Goal: Use online tool/utility: Utilize a website feature to perform a specific function

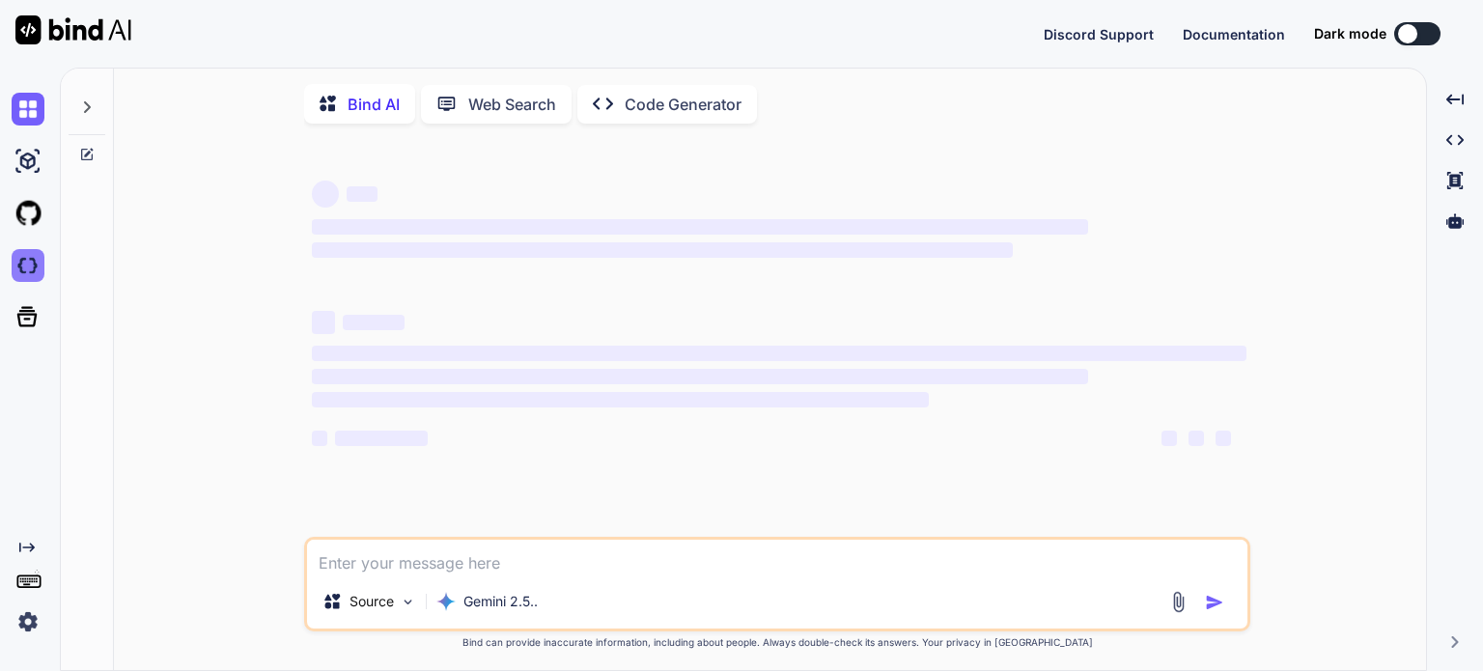
click at [23, 269] on img at bounding box center [28, 265] width 33 height 33
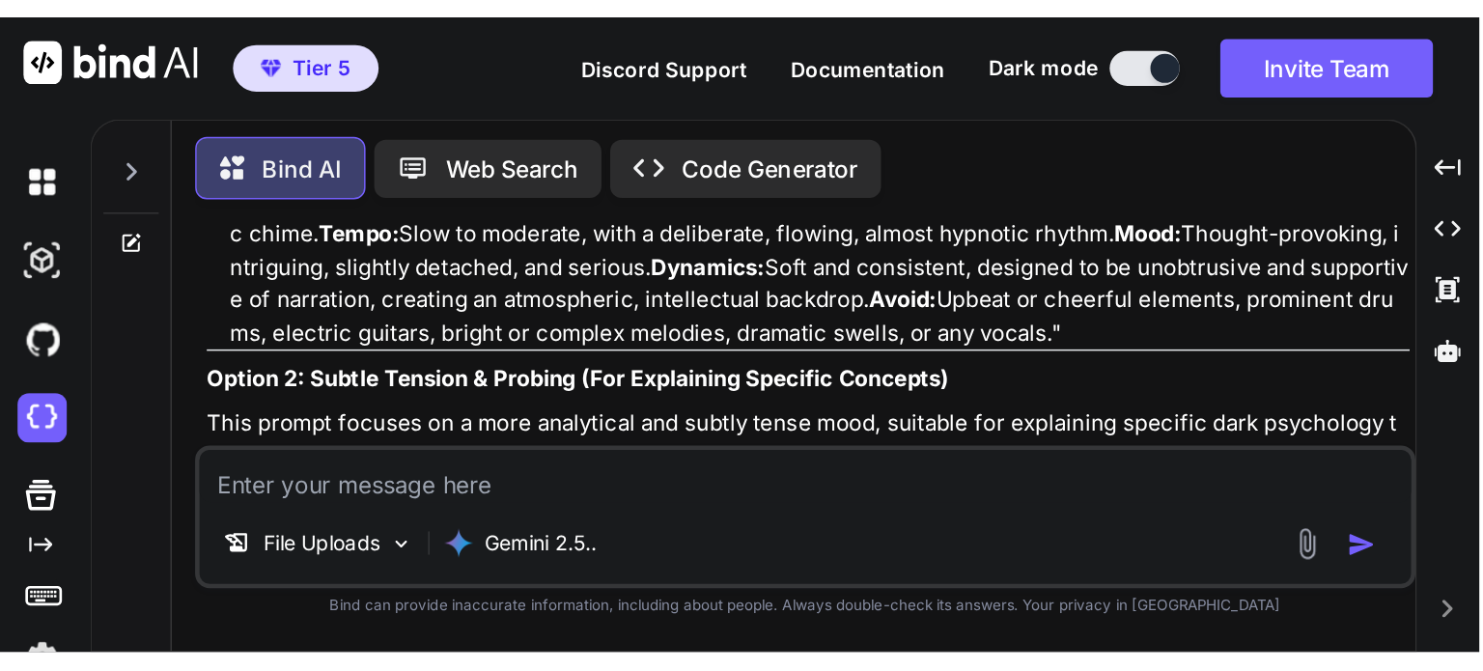
scroll to position [8, 0]
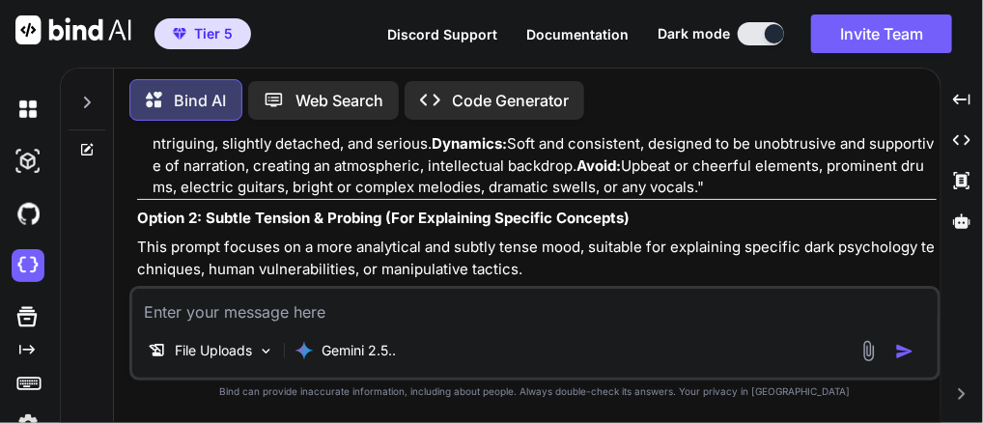
type textarea "x"
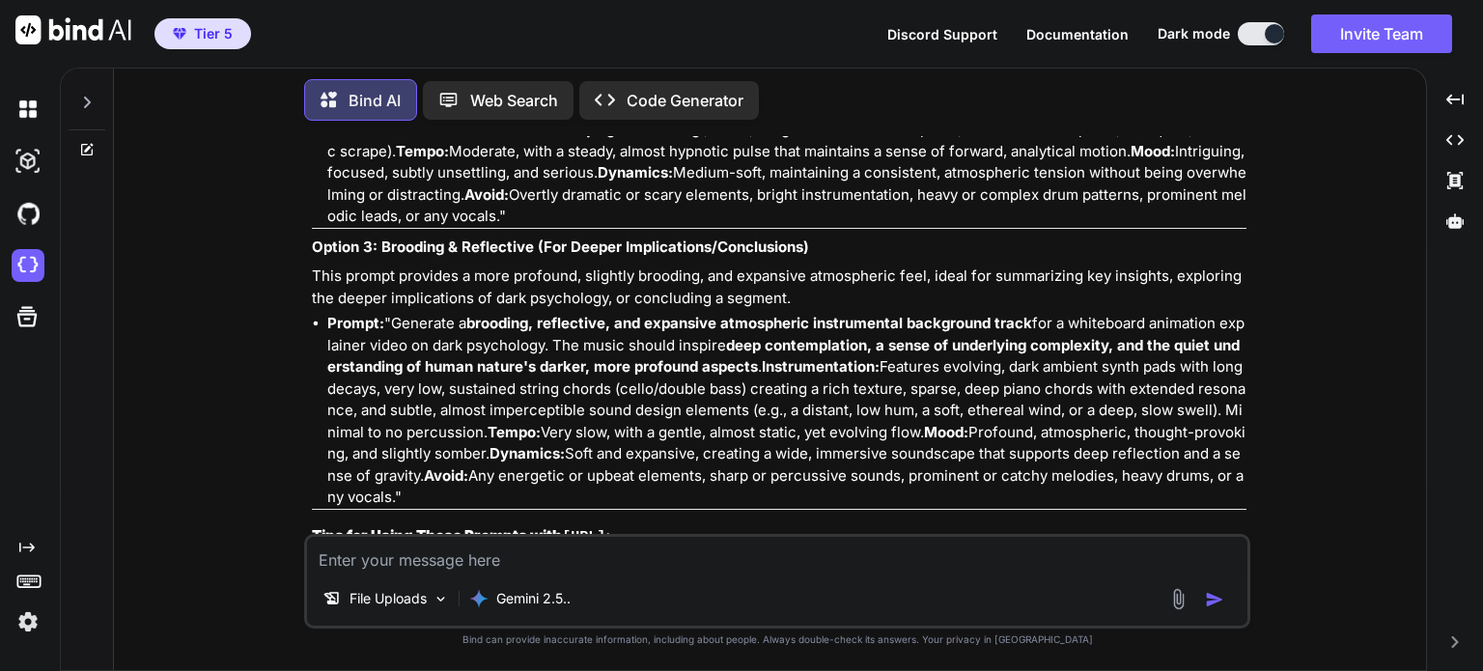
scroll to position [5031, 0]
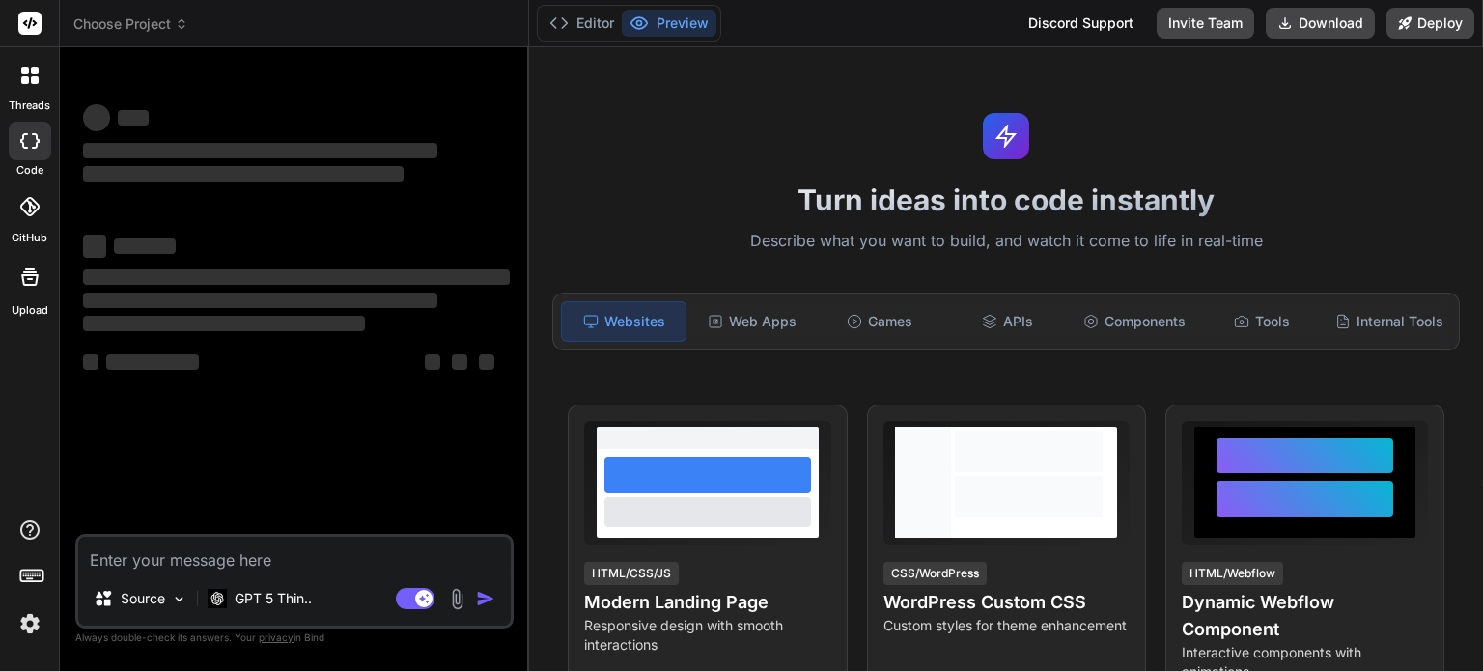
click at [173, 21] on span "Choose Project" at bounding box center [130, 23] width 115 height 19
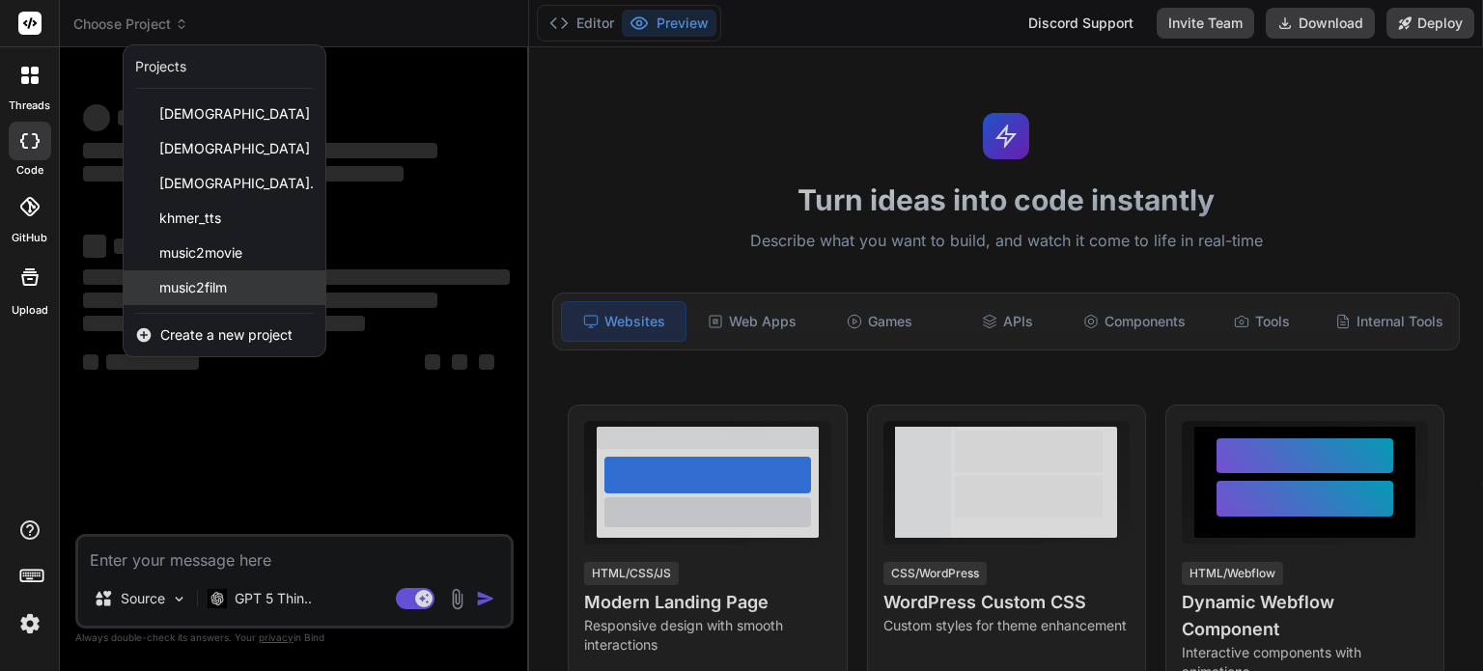
click at [227, 285] on span "music2film" at bounding box center [193, 287] width 68 height 19
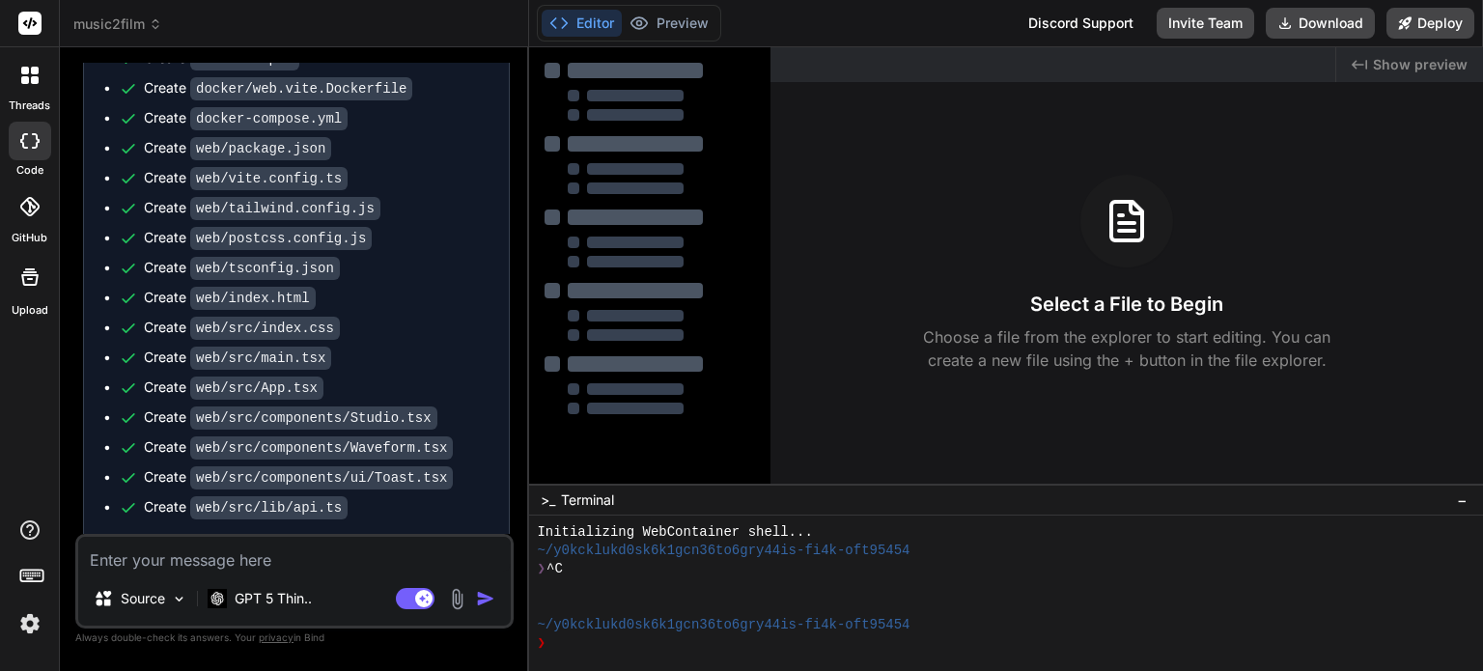
scroll to position [3336, 0]
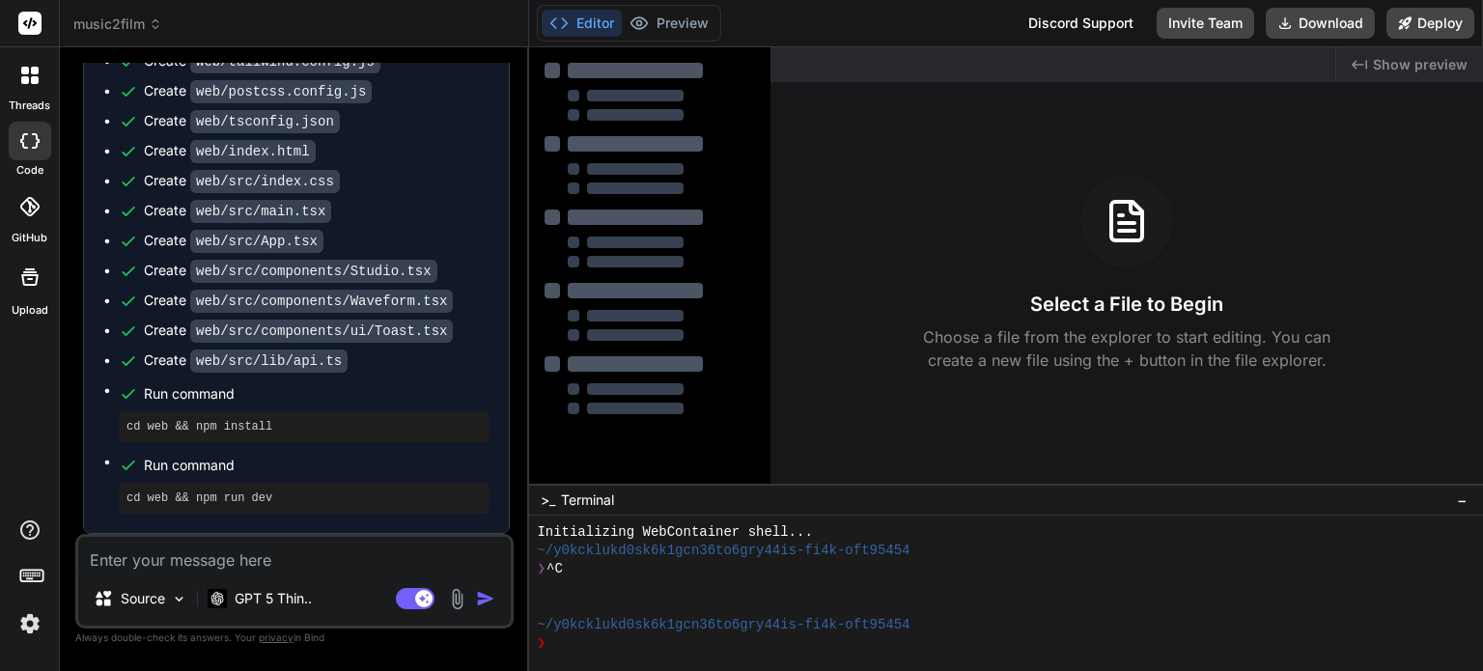
click at [576, 17] on button "Editor" at bounding box center [581, 23] width 80 height 27
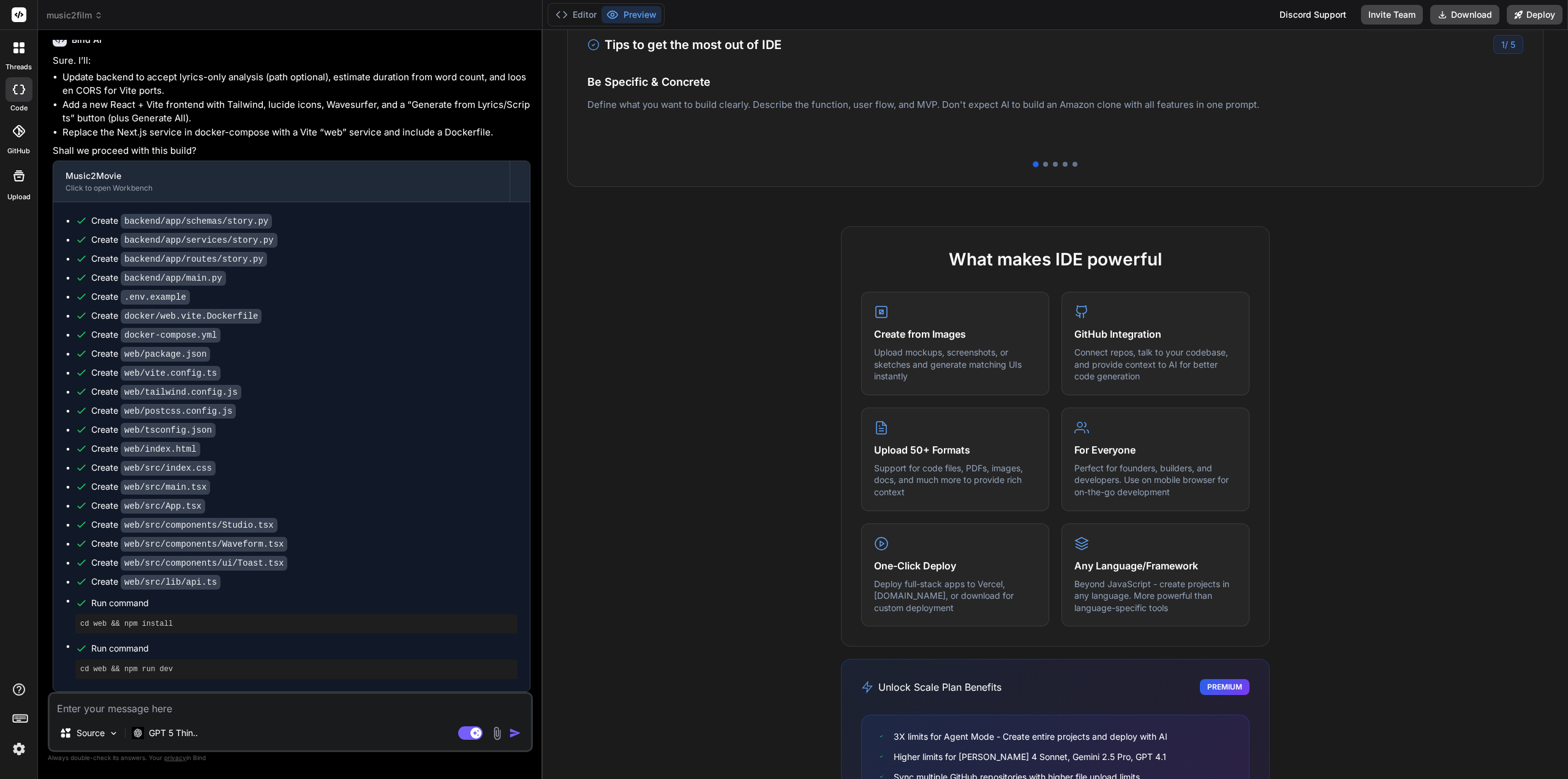
scroll to position [0, 0]
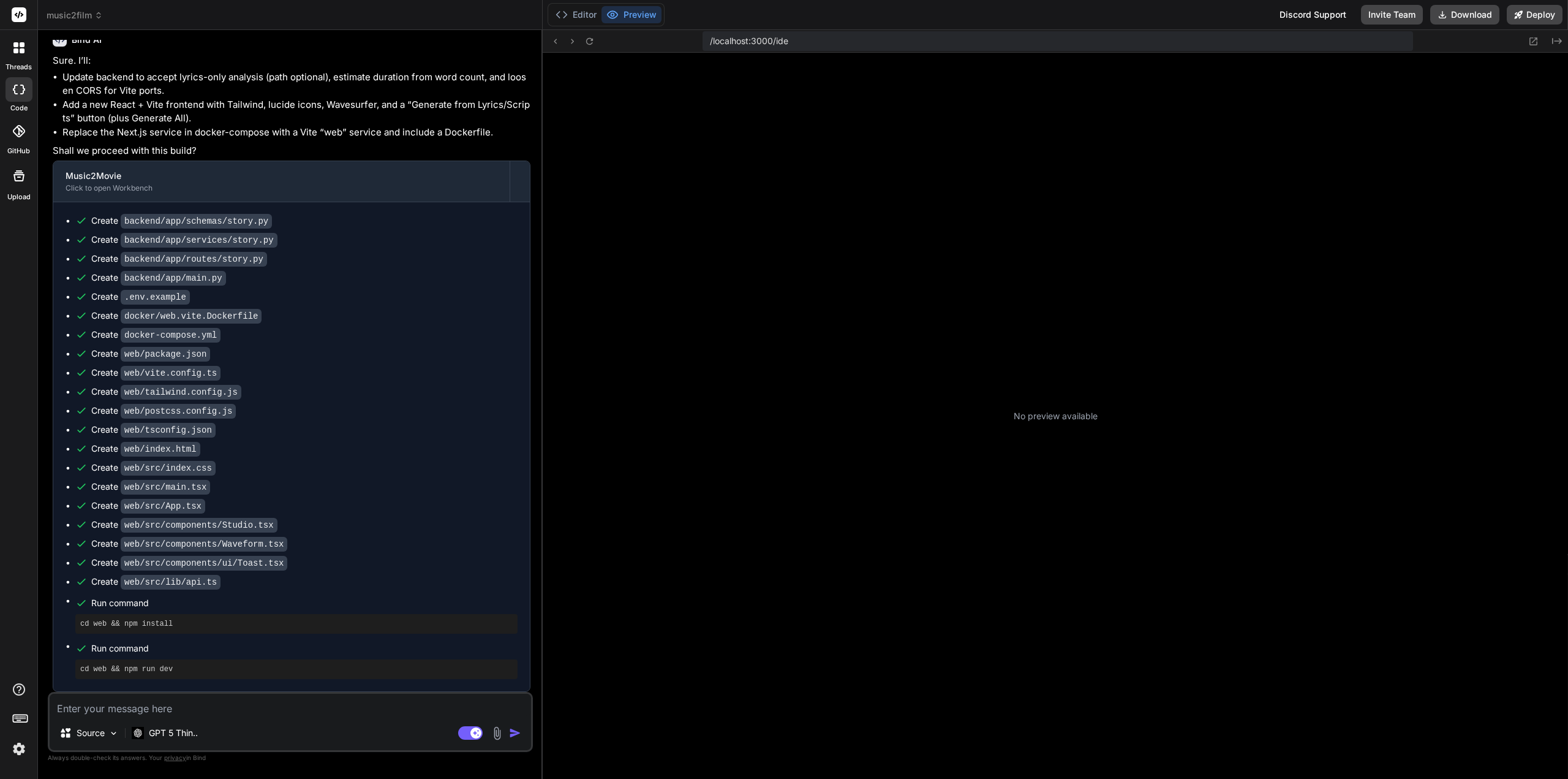
type textarea "x"
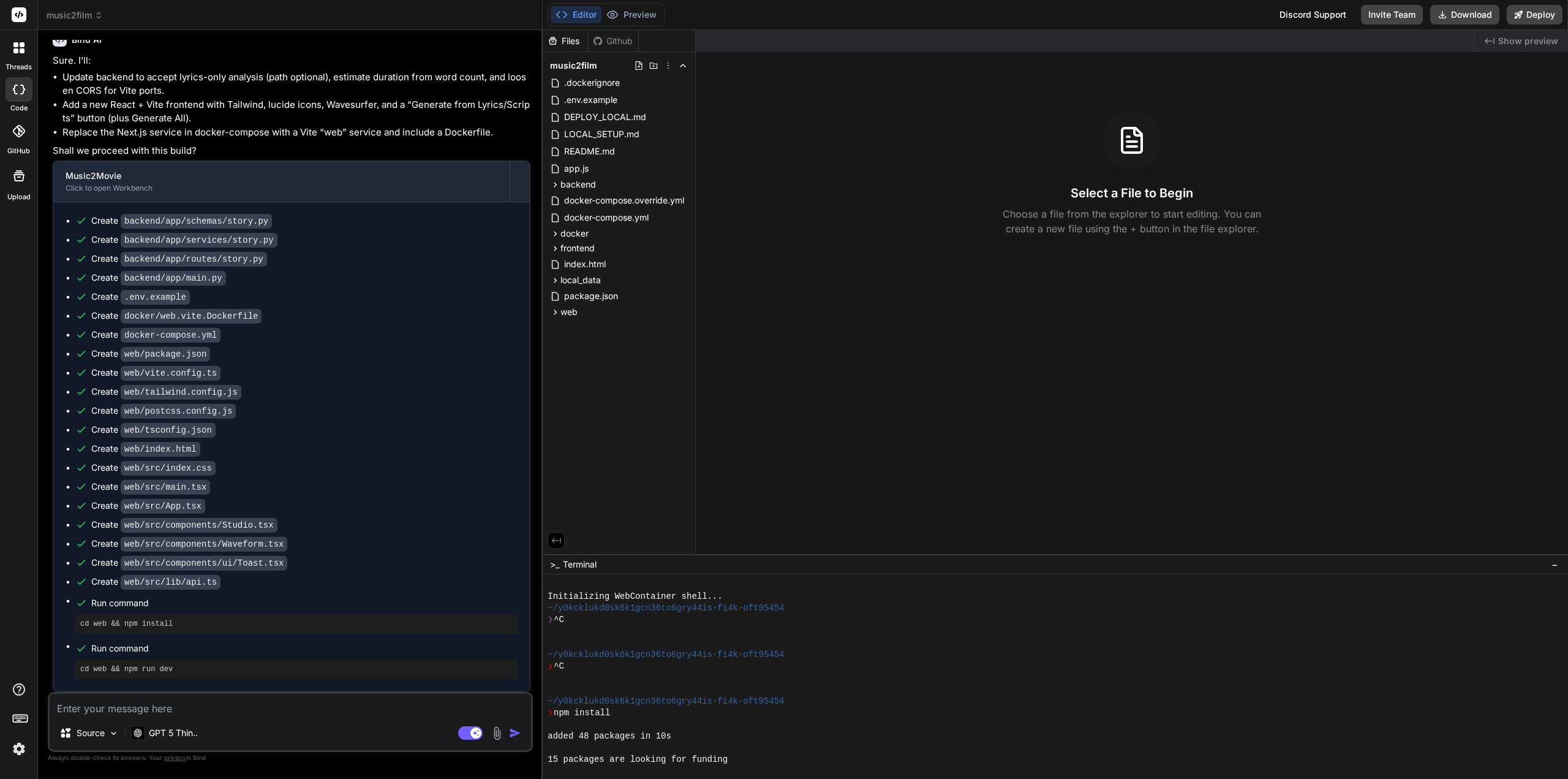
scroll to position [151, 0]
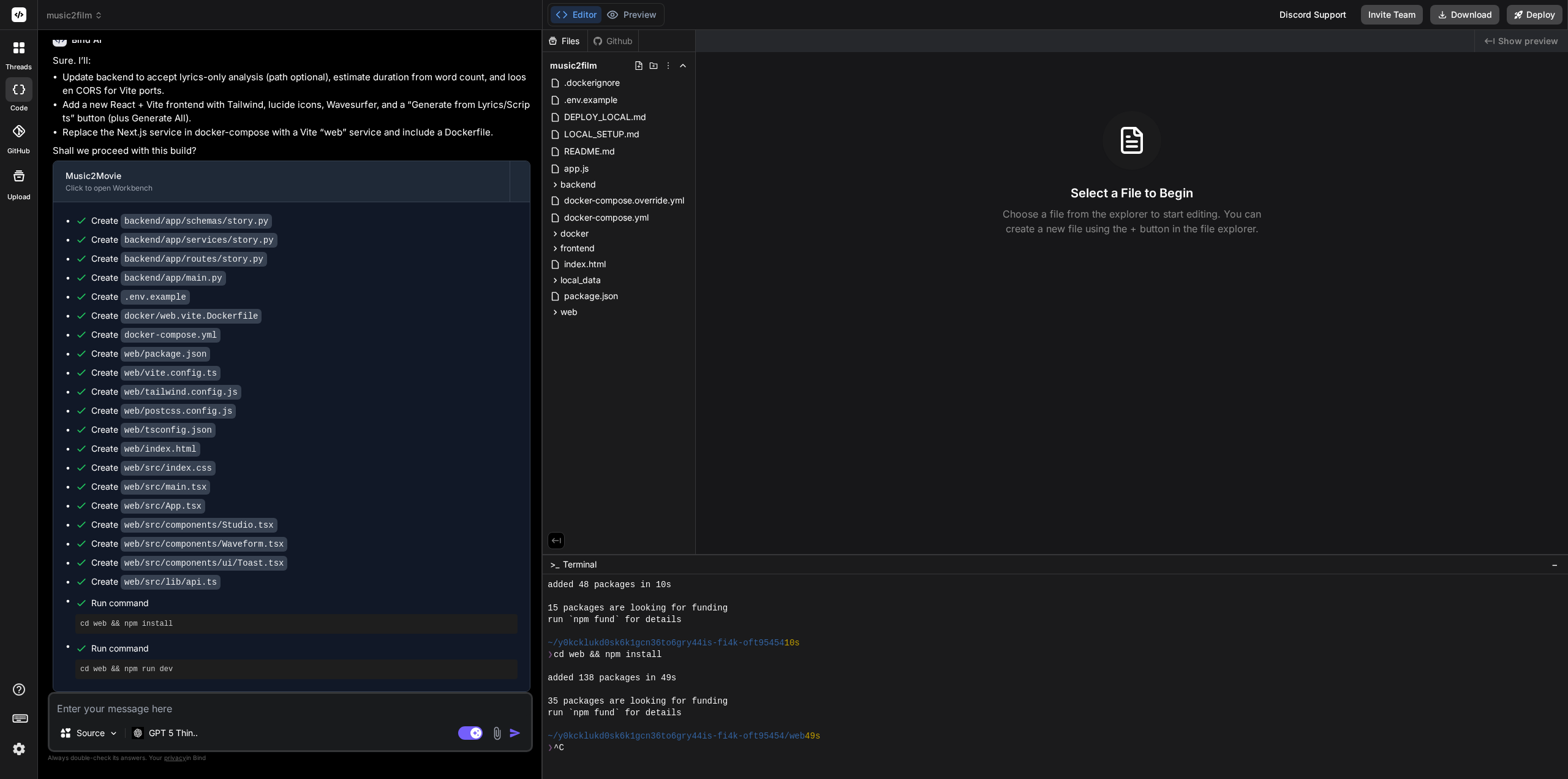
click at [157, 425] on textarea at bounding box center [290, 705] width 482 height 22
type textarea "f"
type textarea "x"
type textarea "fr"
type textarea "x"
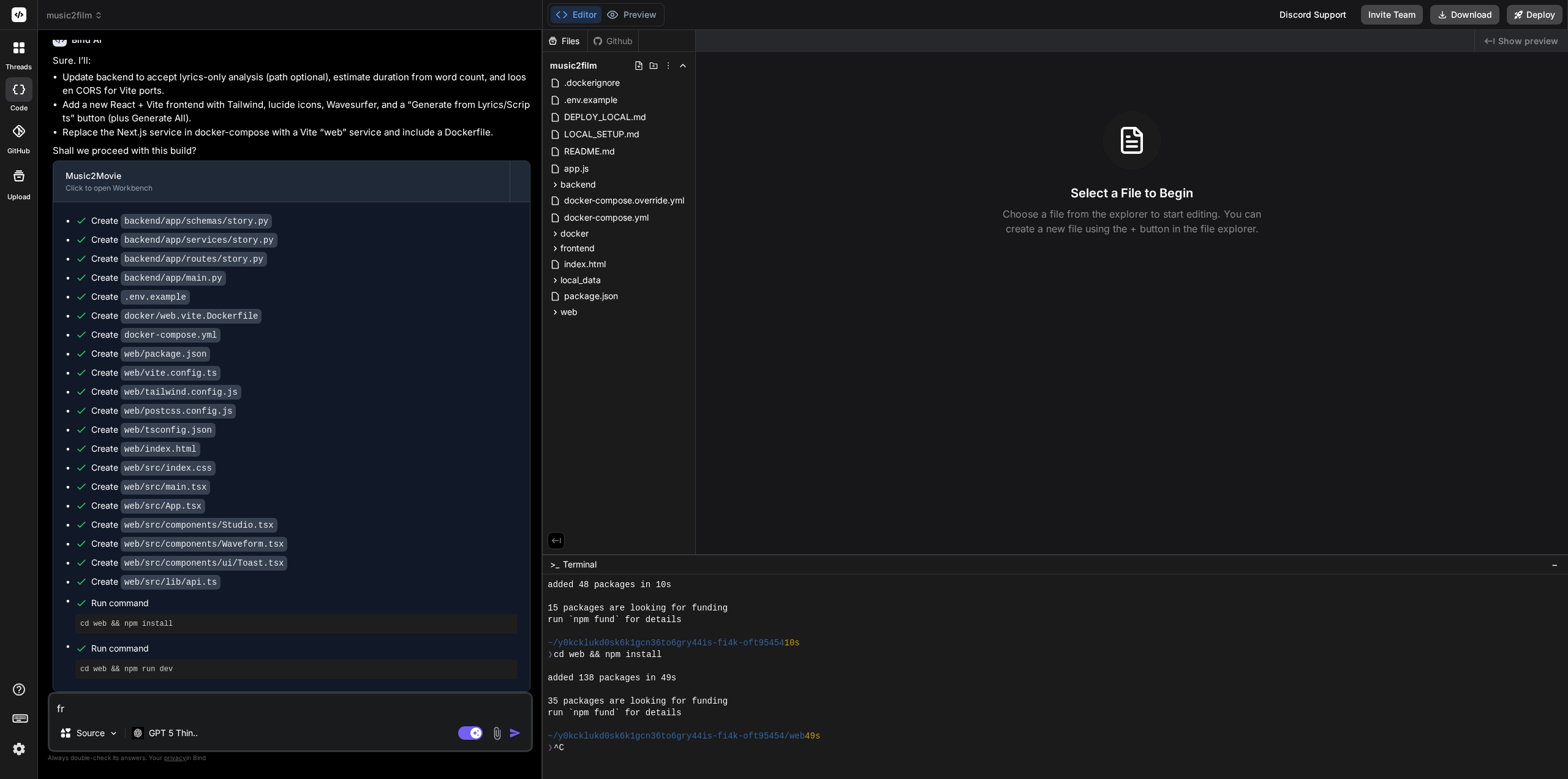
type textarea "fro"
type textarea "x"
type textarea "fron"
type textarea "x"
type textarea "front"
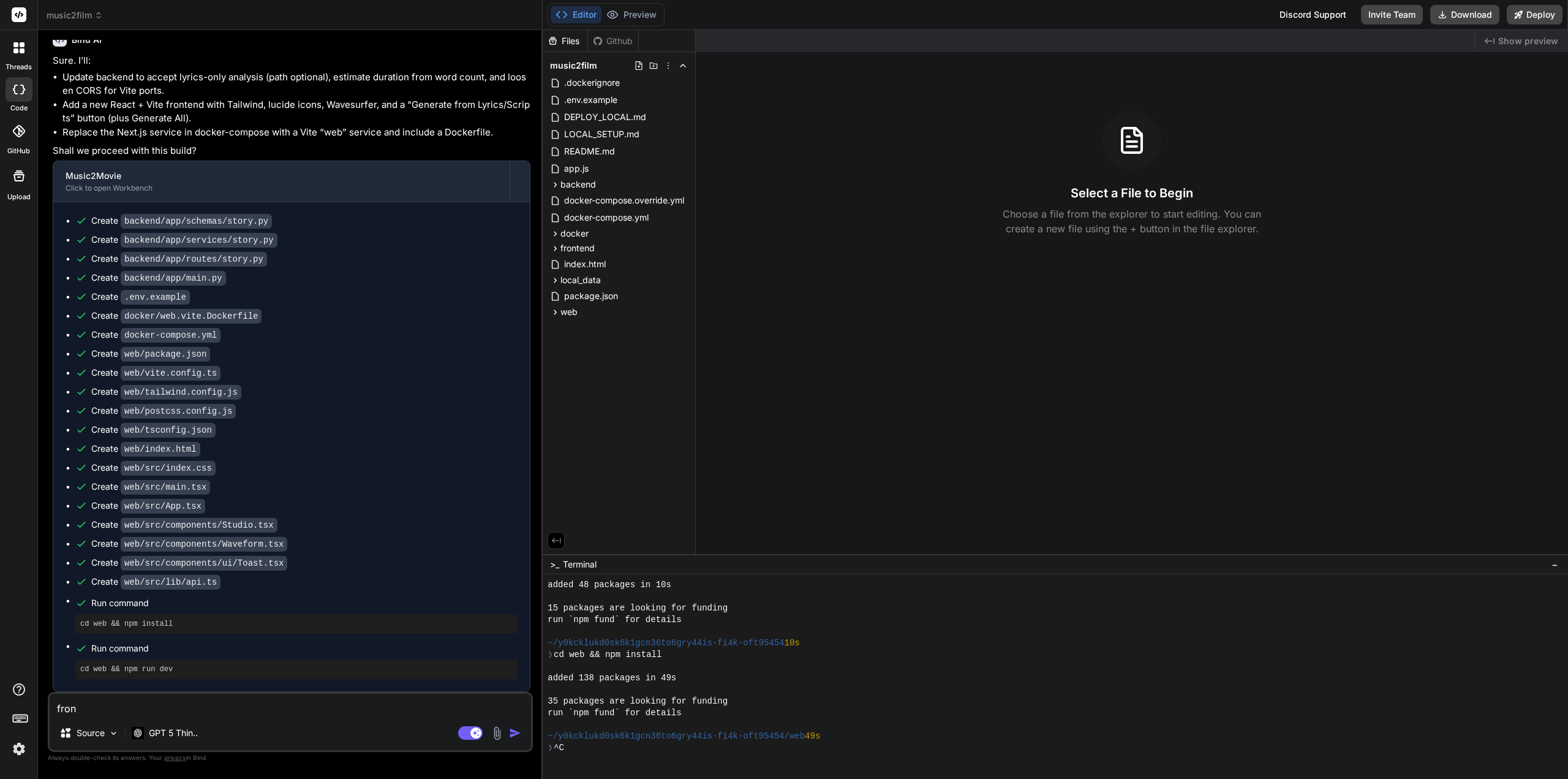
type textarea "x"
type textarea "front"
type textarea "x"
type textarea "front e"
type textarea "x"
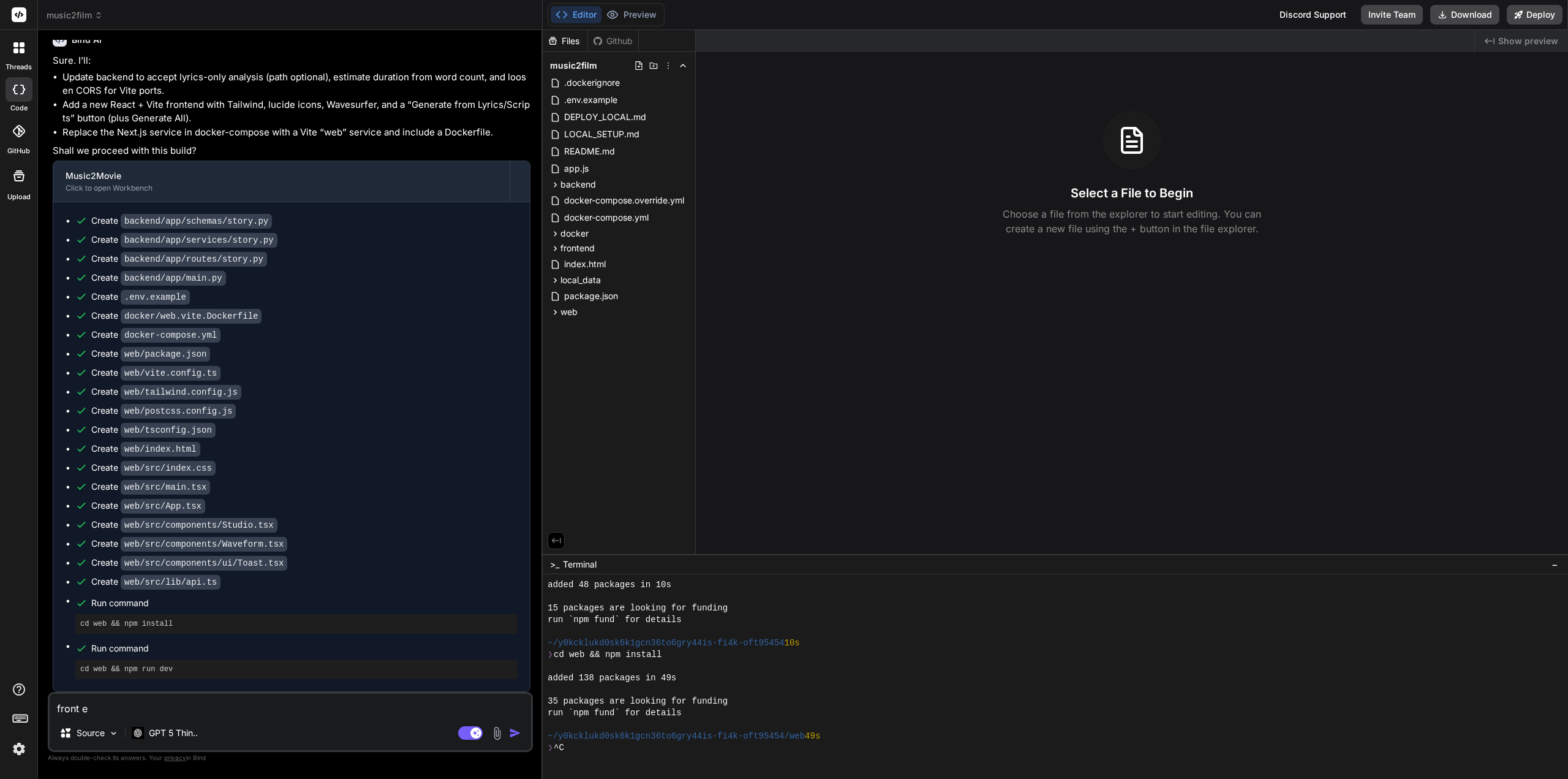
type textarea "front en"
type textarea "x"
type textarea "front e"
type textarea "x"
type textarea "front"
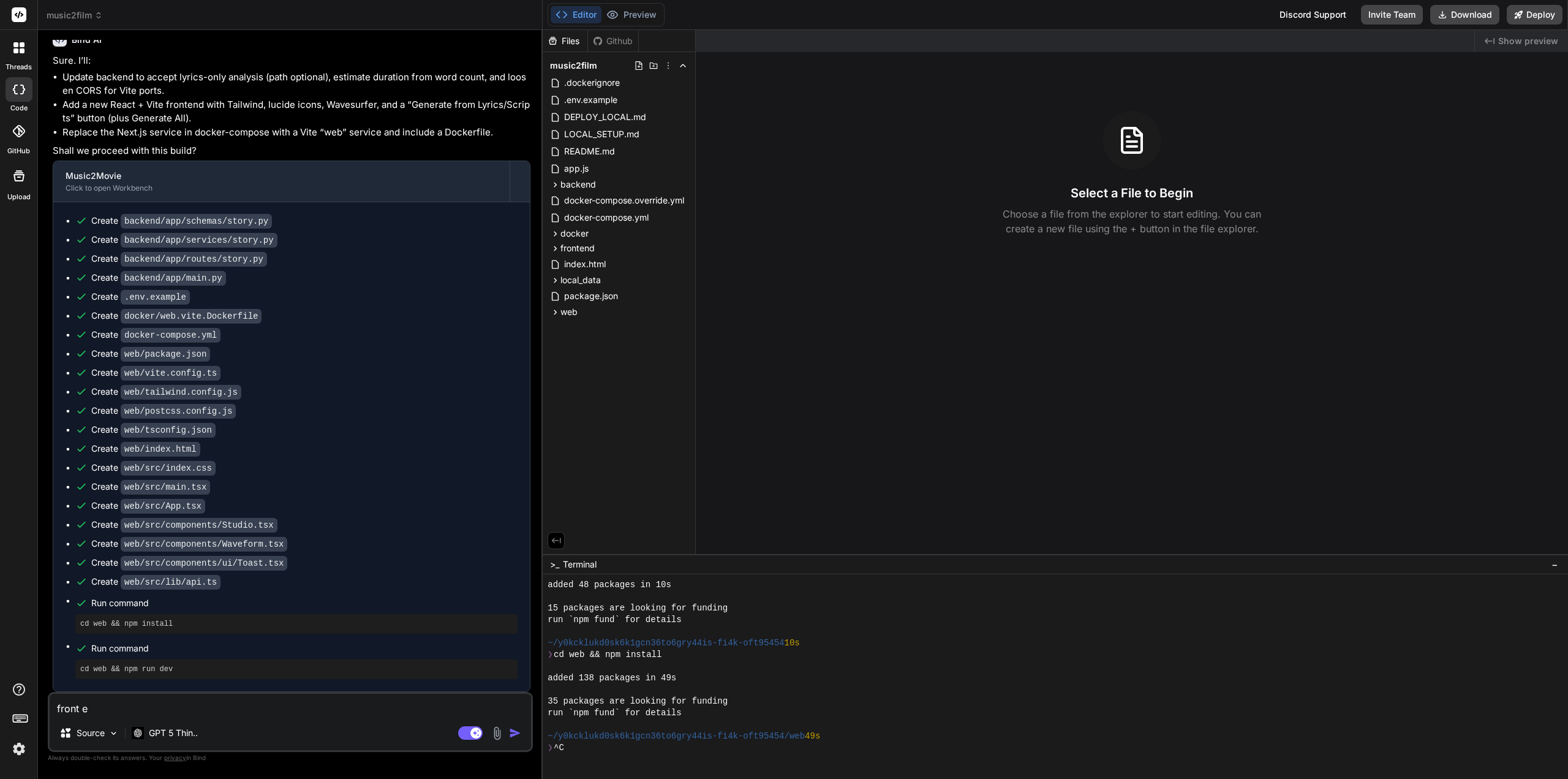
type textarea "x"
type textarea "front"
type textarea "x"
type textarea "fronte"
type textarea "x"
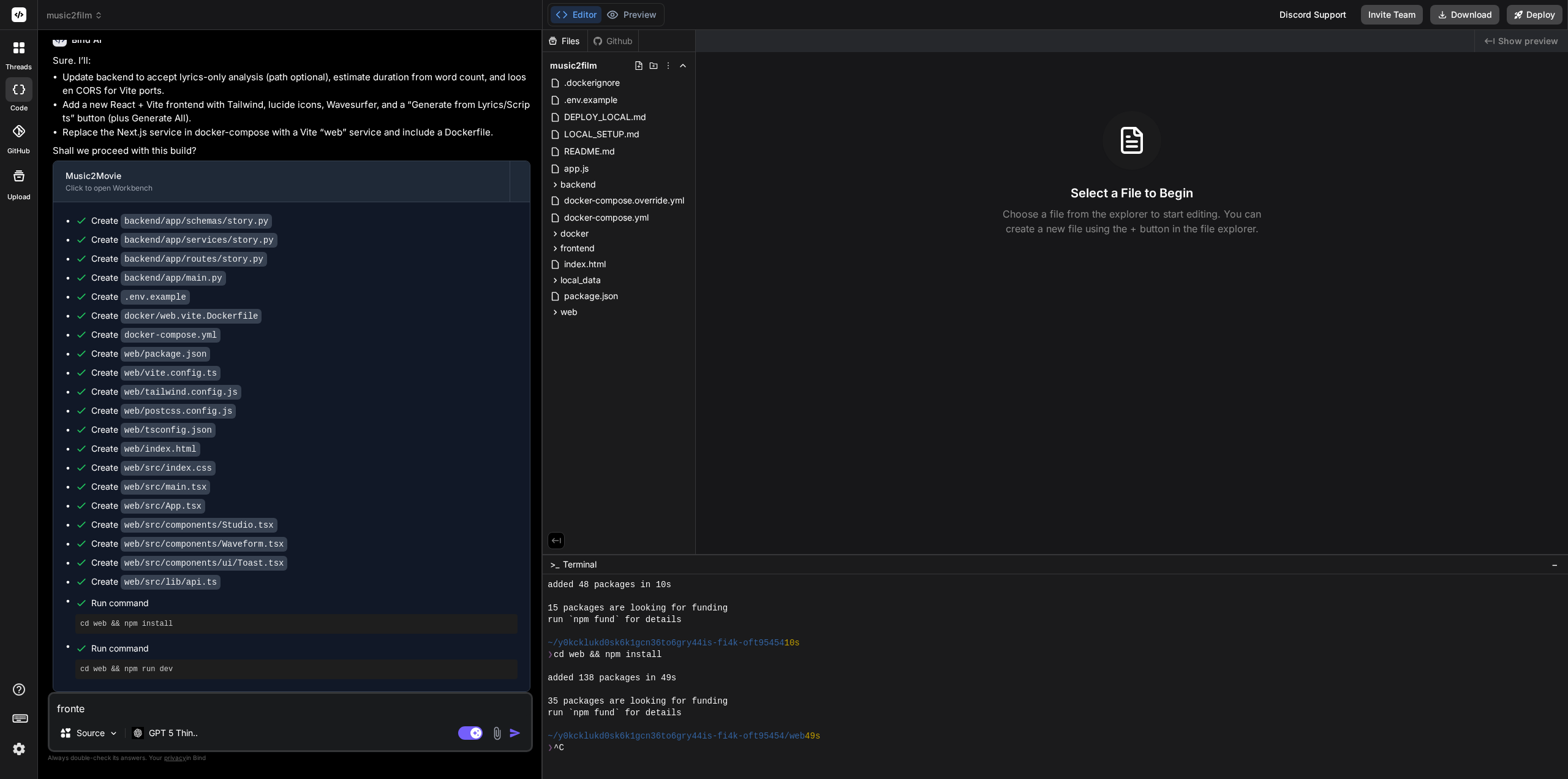
type textarea "fronten"
type textarea "x"
type textarea "frontend"
type textarea "x"
type textarea "frontend"
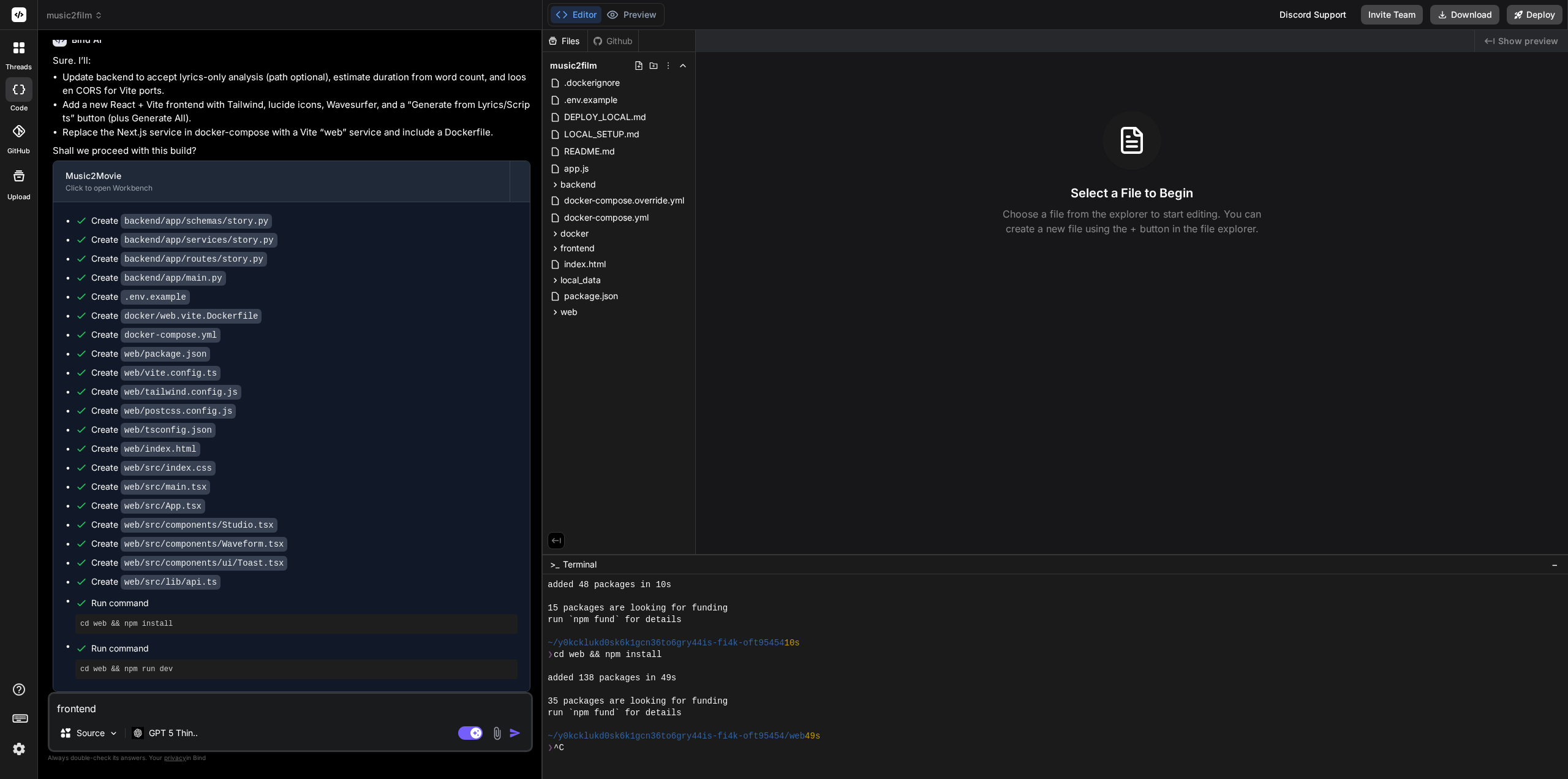
type textarea "x"
type textarea "frontend i"
type textarea "x"
type textarea "frontend is"
type textarea "x"
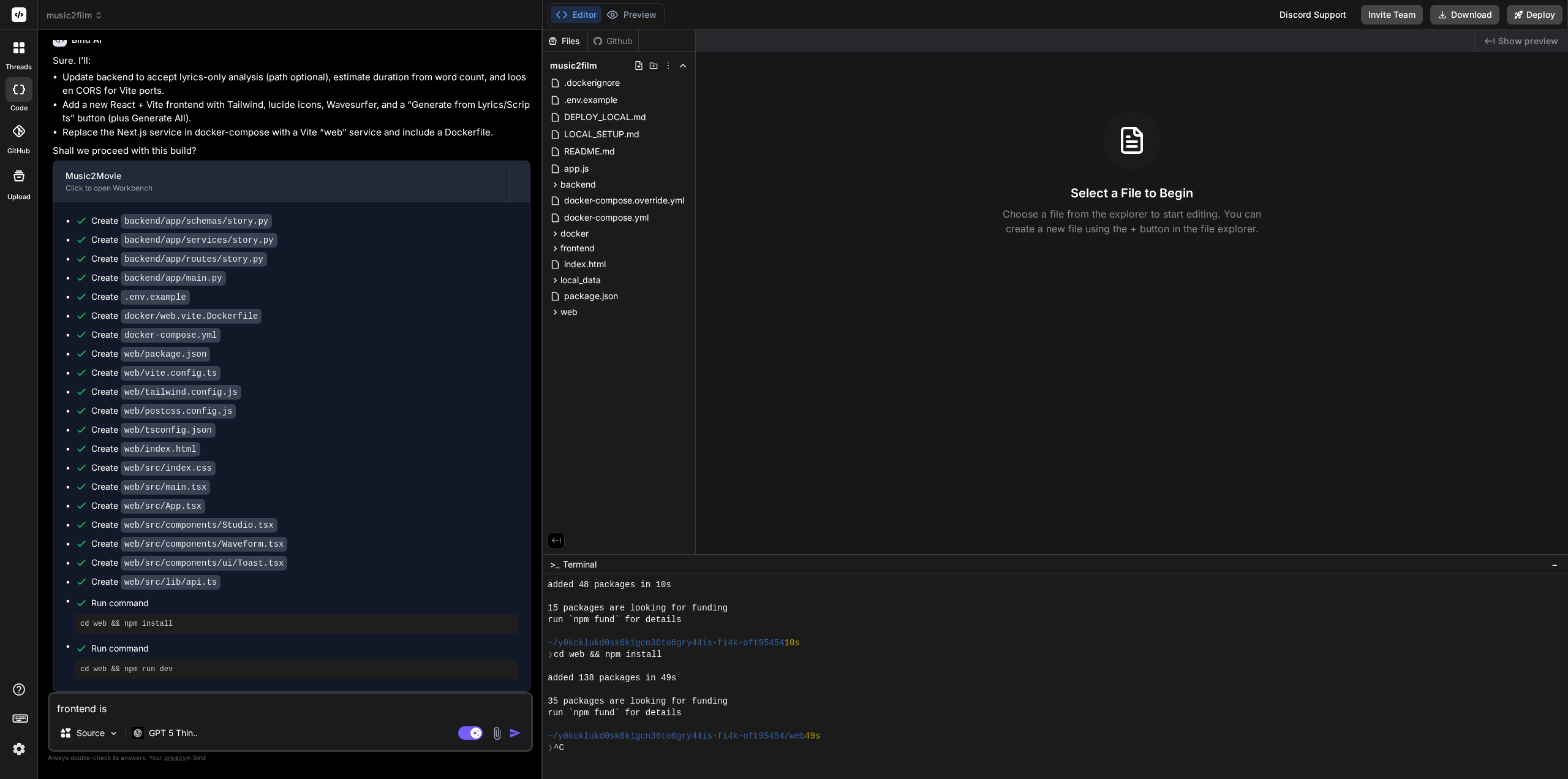
type textarea "frontend is"
type textarea "x"
type textarea "frontend is n"
type textarea "x"
type textarea "frontend is no"
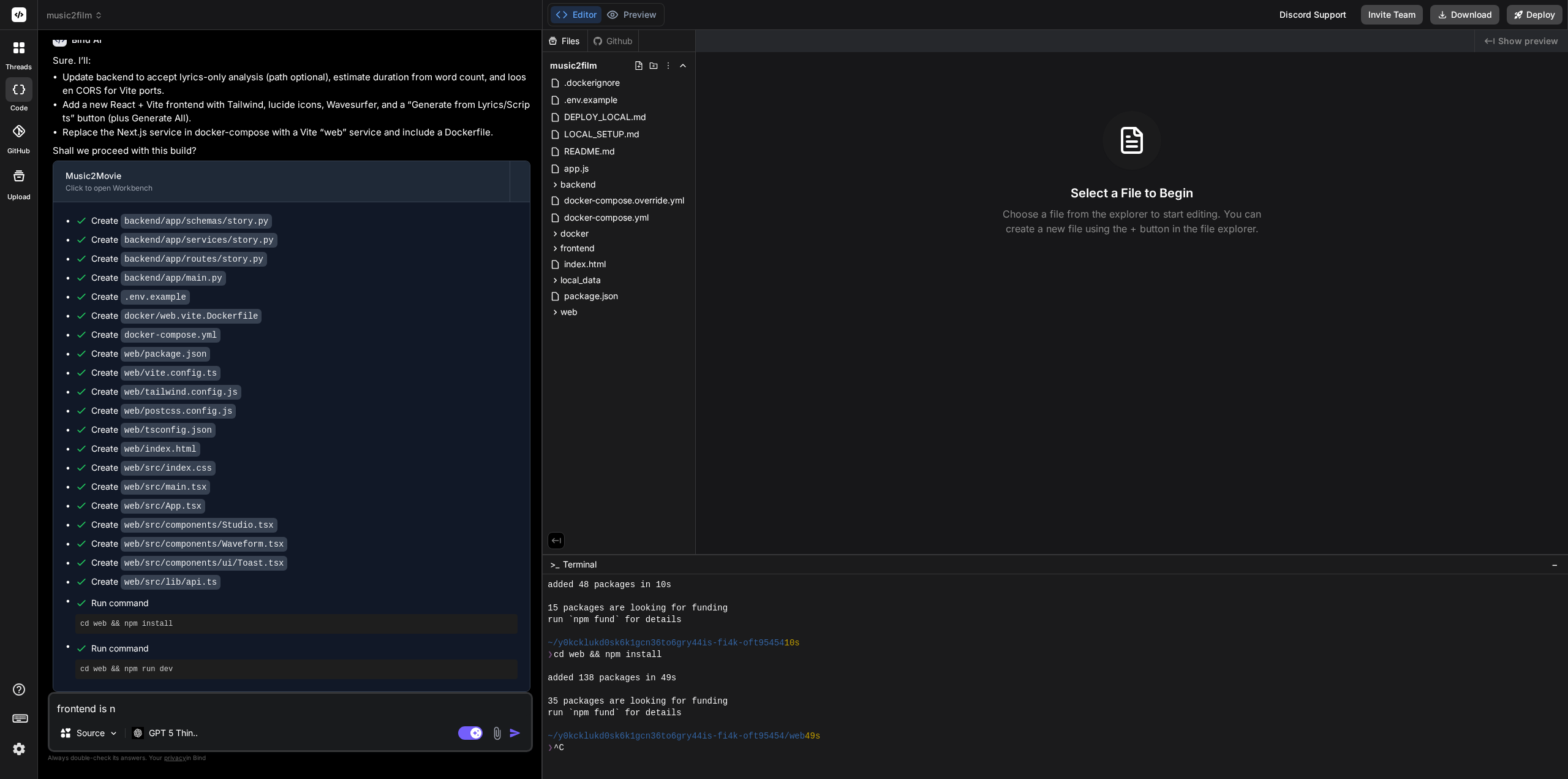
type textarea "x"
type textarea "frontend is not"
type textarea "x"
type textarea "frontend is not"
type textarea "x"
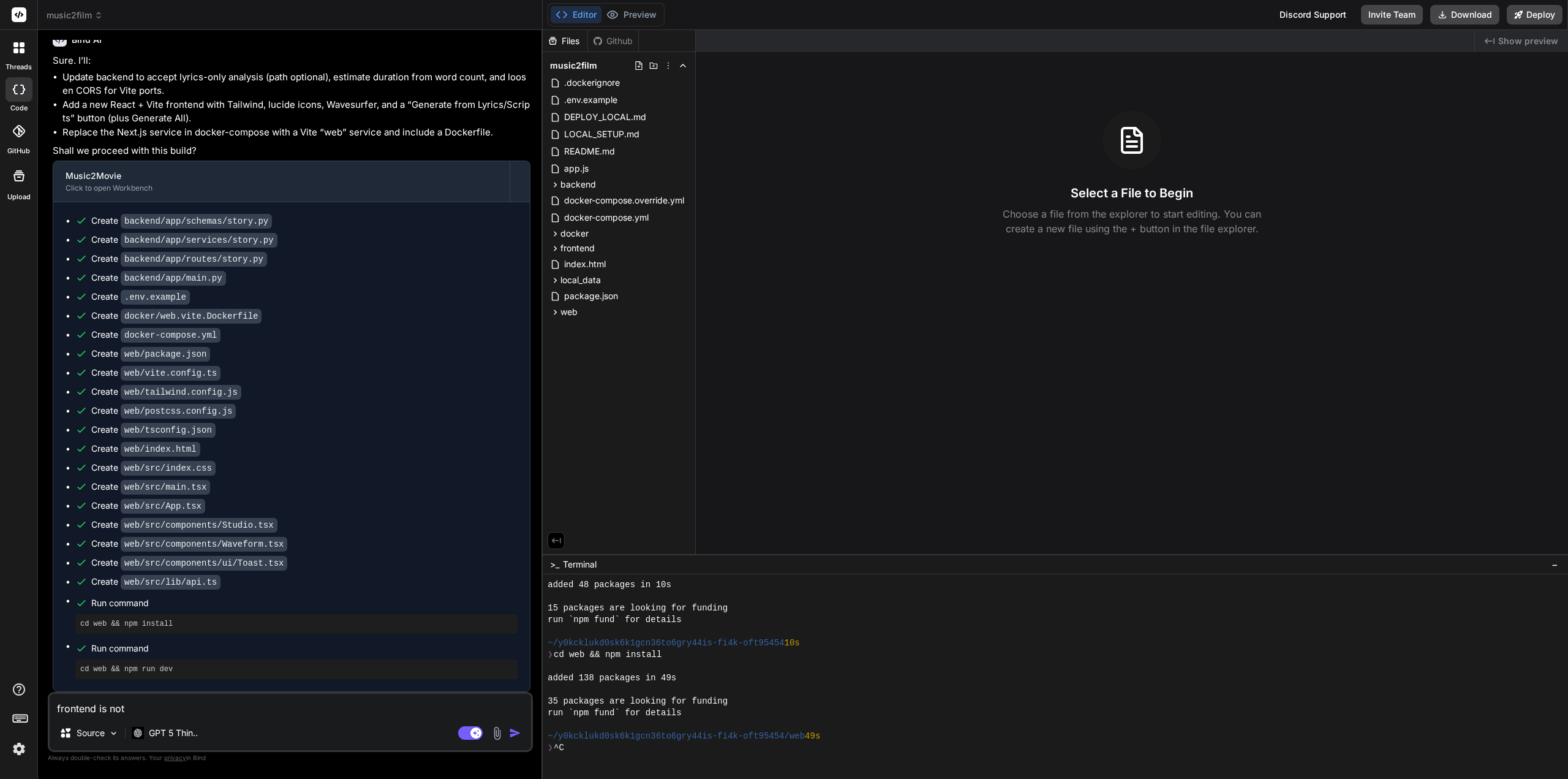
type textarea "frontend is not d"
type textarea "x"
type textarea "frontend is not di"
type textarea "x"
type textarea "frontend is not dis"
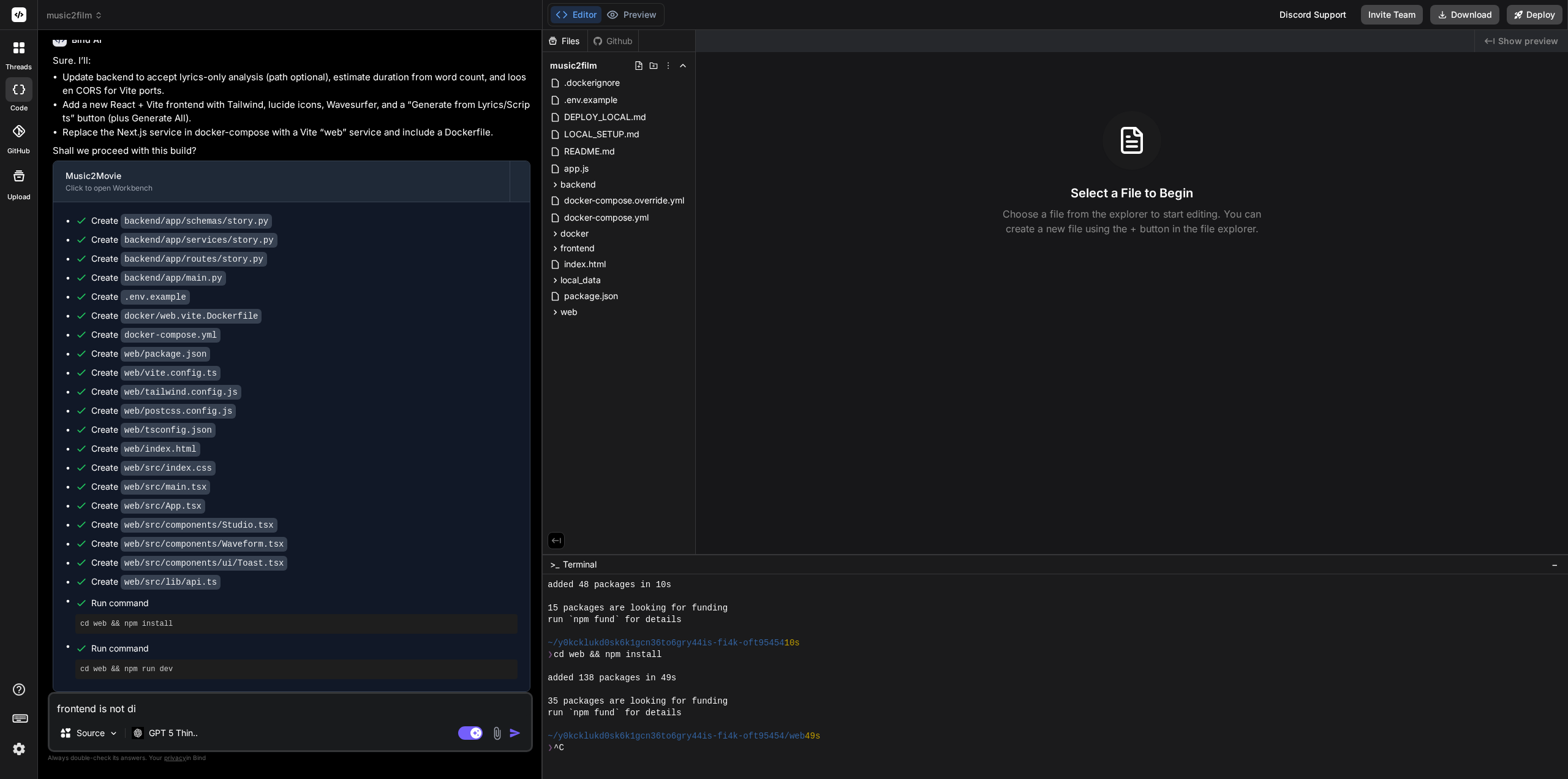
type textarea "x"
type textarea "frontend is not disp"
type textarea "x"
type textarea "frontend is not displ"
type textarea "x"
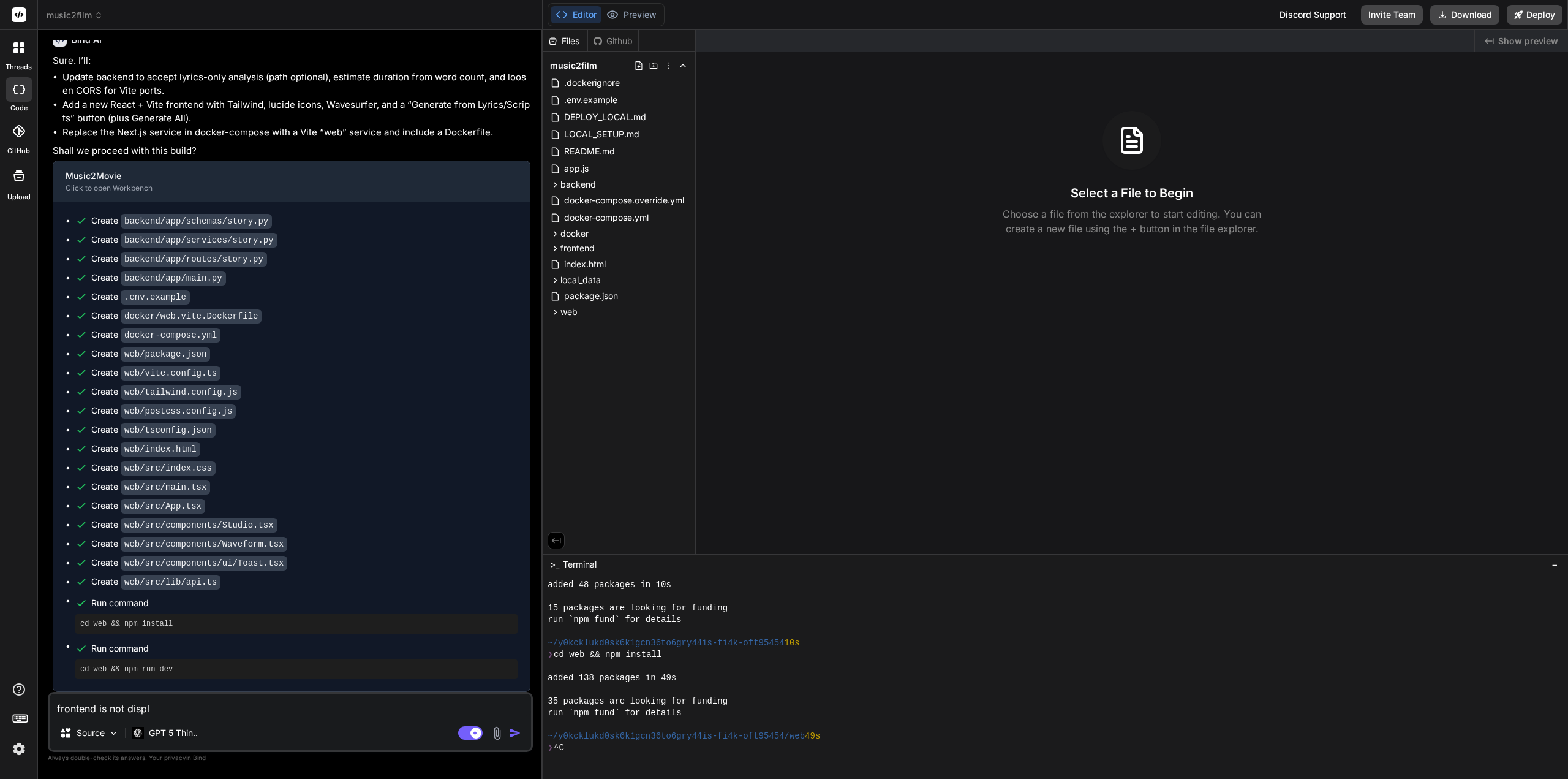
type textarea "frontend is not displa"
type textarea "x"
type textarea "frontend is not display"
type textarea "x"
type textarea "frontend is not display."
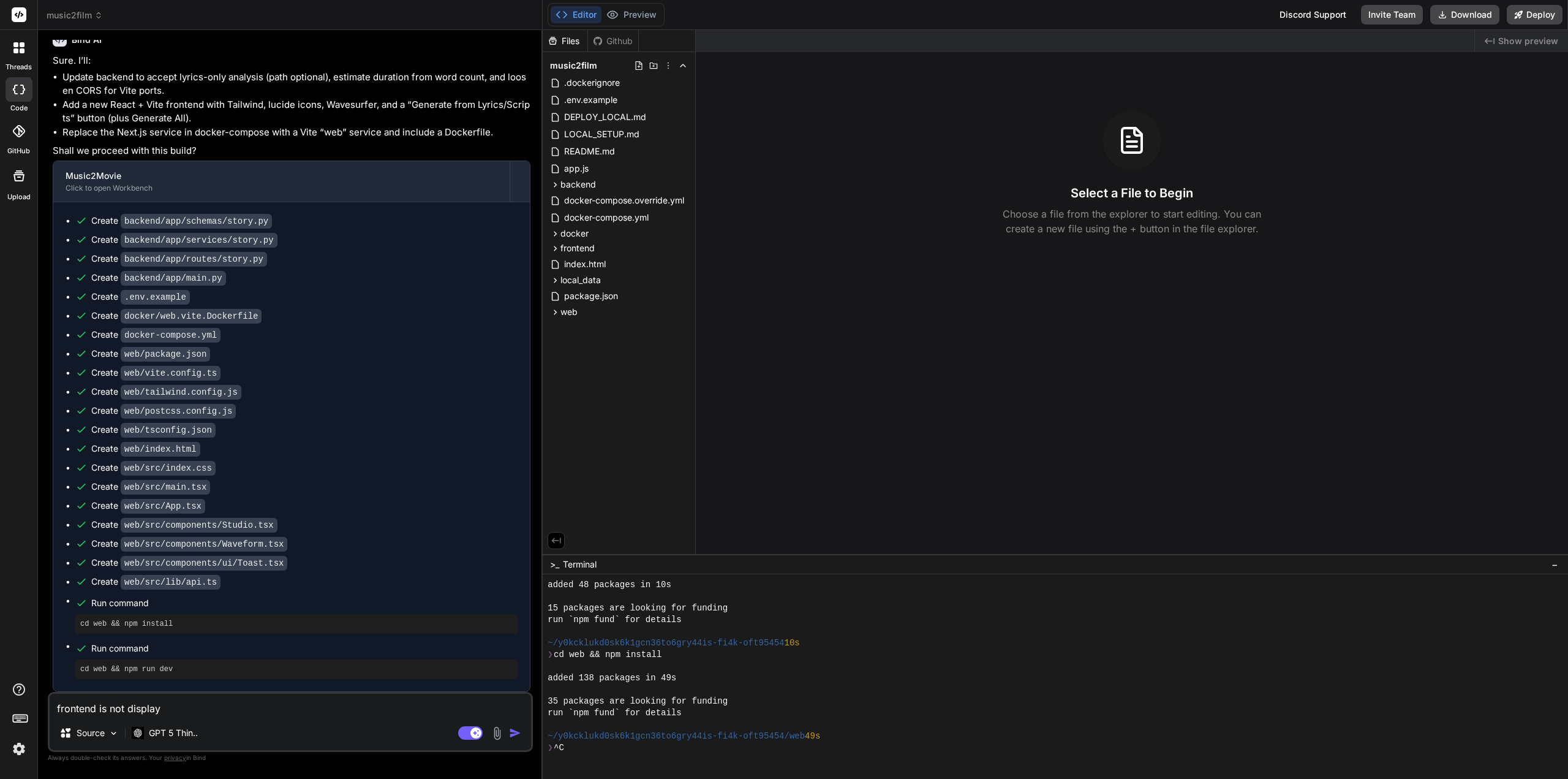
type textarea "x"
type textarea "frontend is not display."
type textarea "x"
type textarea "frontend is not display. c"
type textarea "x"
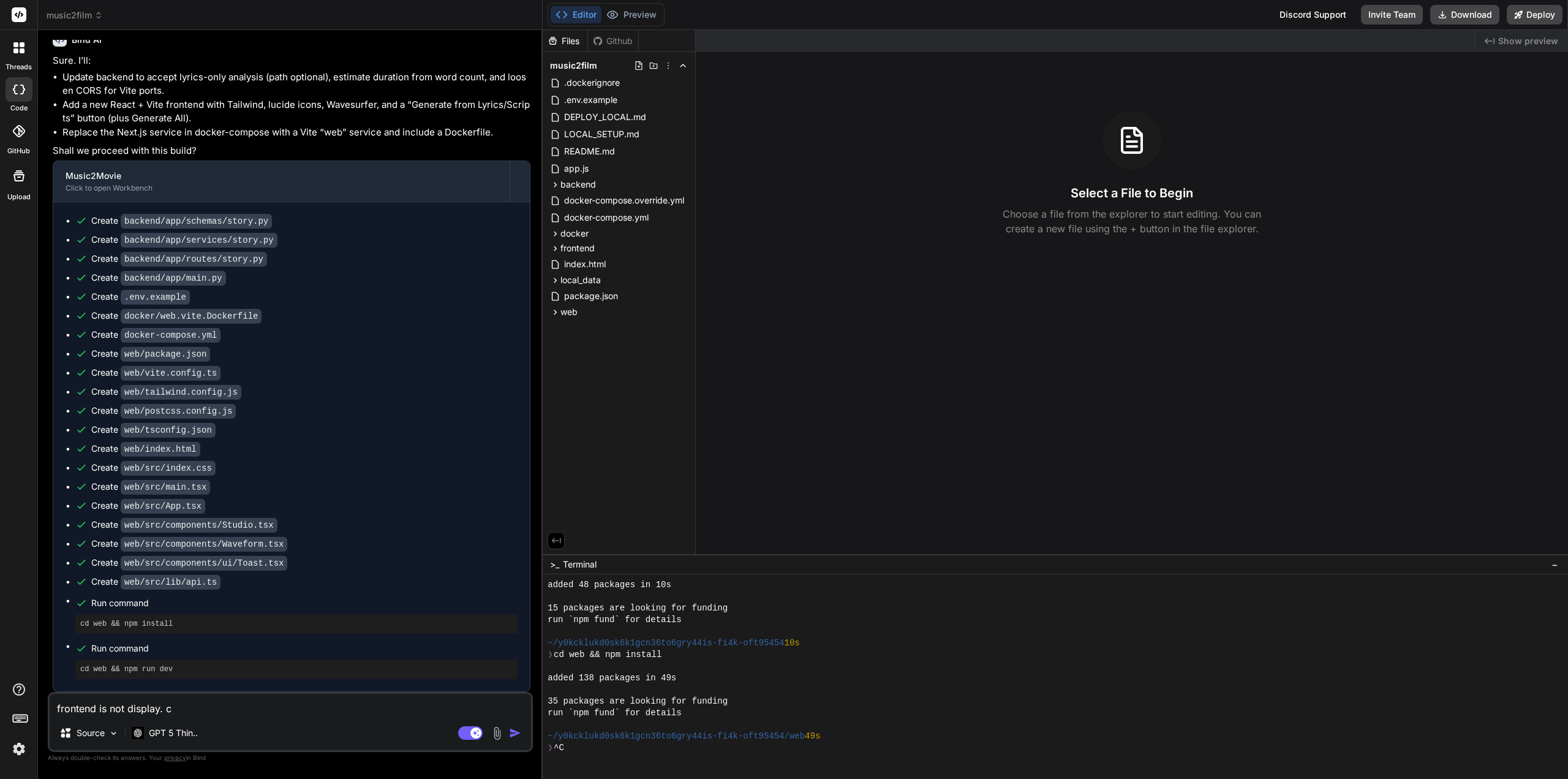
type textarea "frontend is not display. ca"
type textarea "x"
type textarea "frontend is not display. can"
type textarea "x"
type textarea "frontend is not display. can"
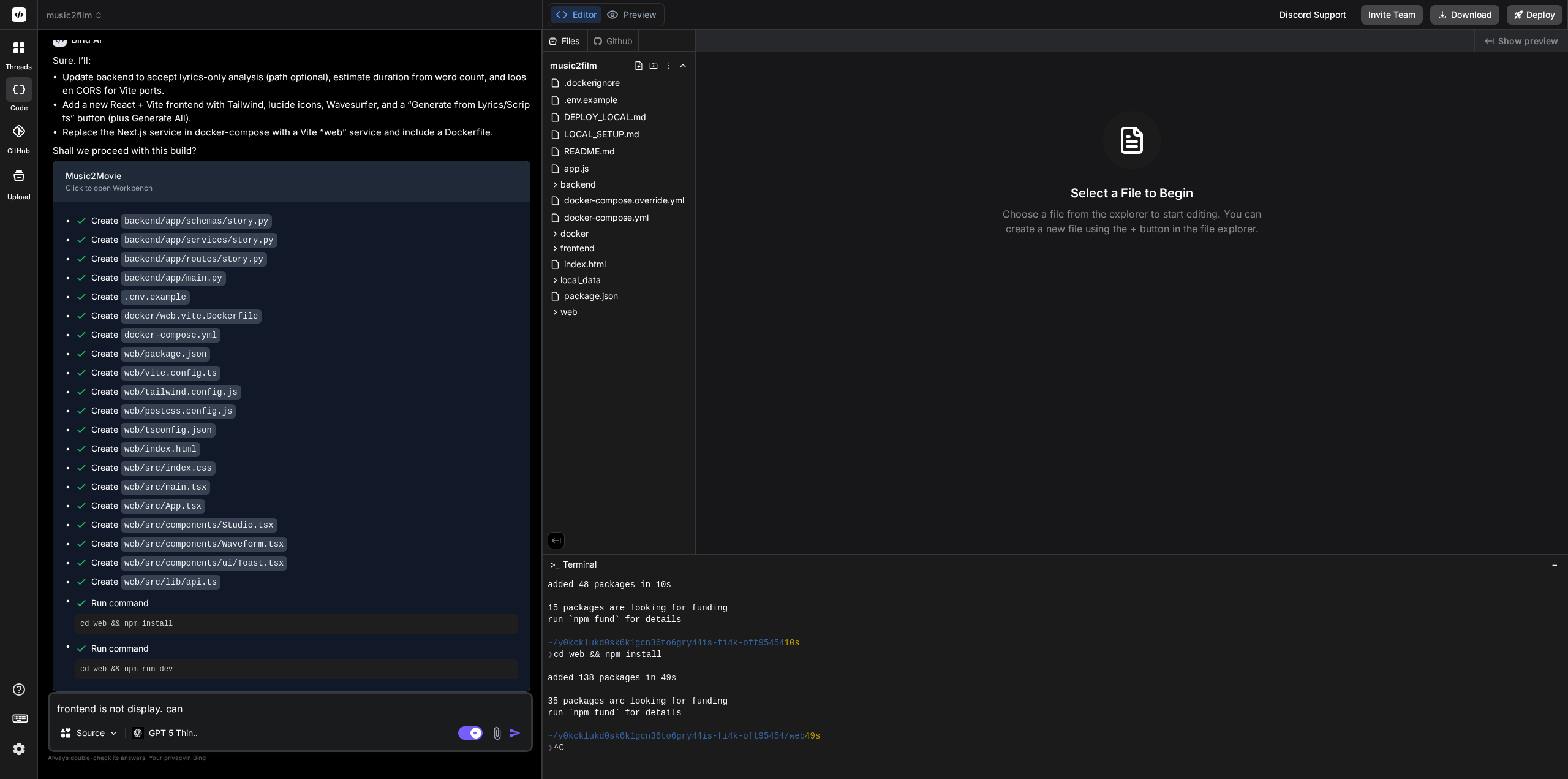
type textarea "x"
type textarea "frontend is not display. can y"
type textarea "x"
type textarea "frontend is not display. can yo"
type textarea "x"
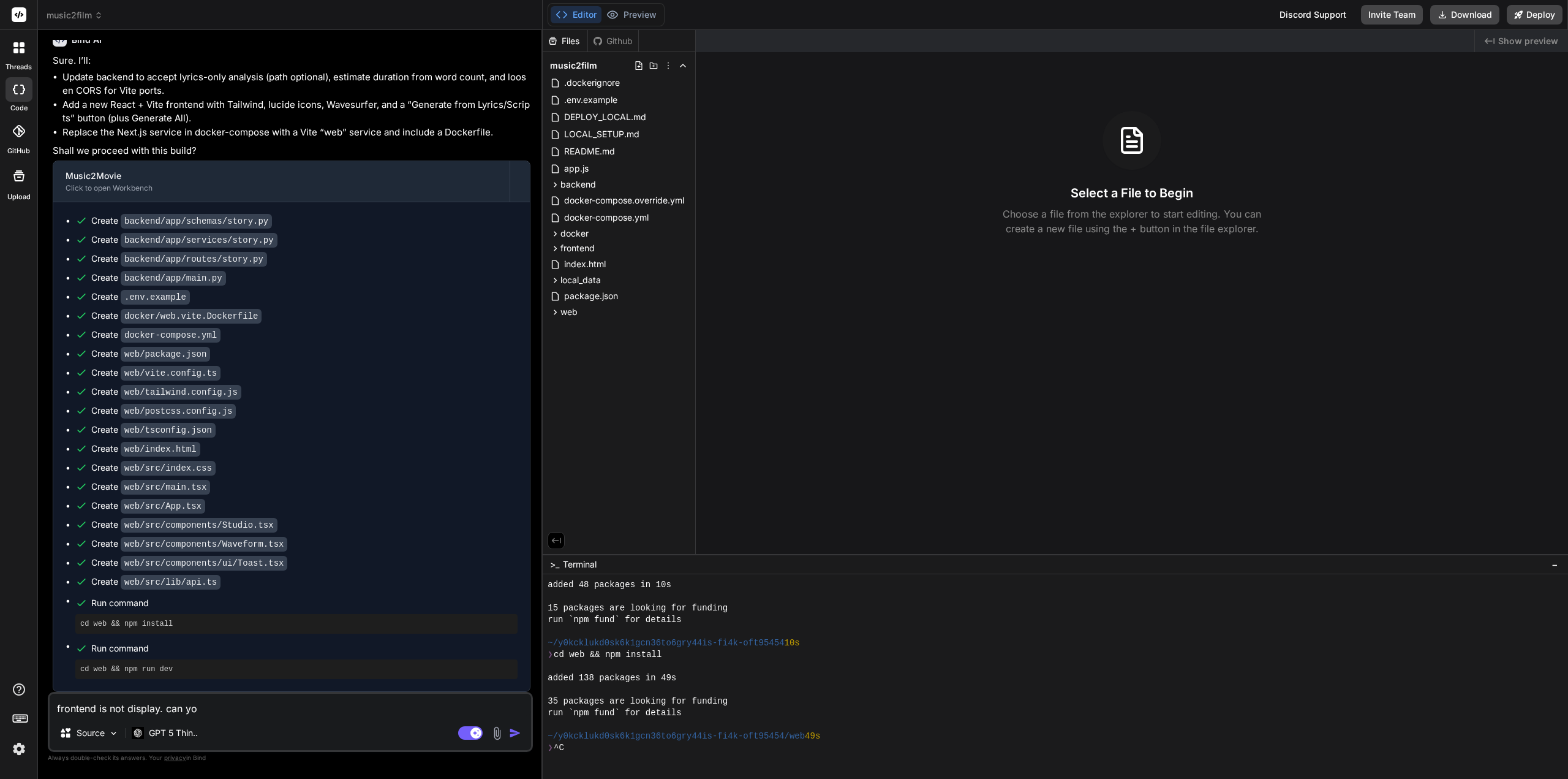
type textarea "frontend is not display. can you"
type textarea "x"
type textarea "frontend is not display. can you"
type textarea "x"
type textarea "frontend is not display. can you c"
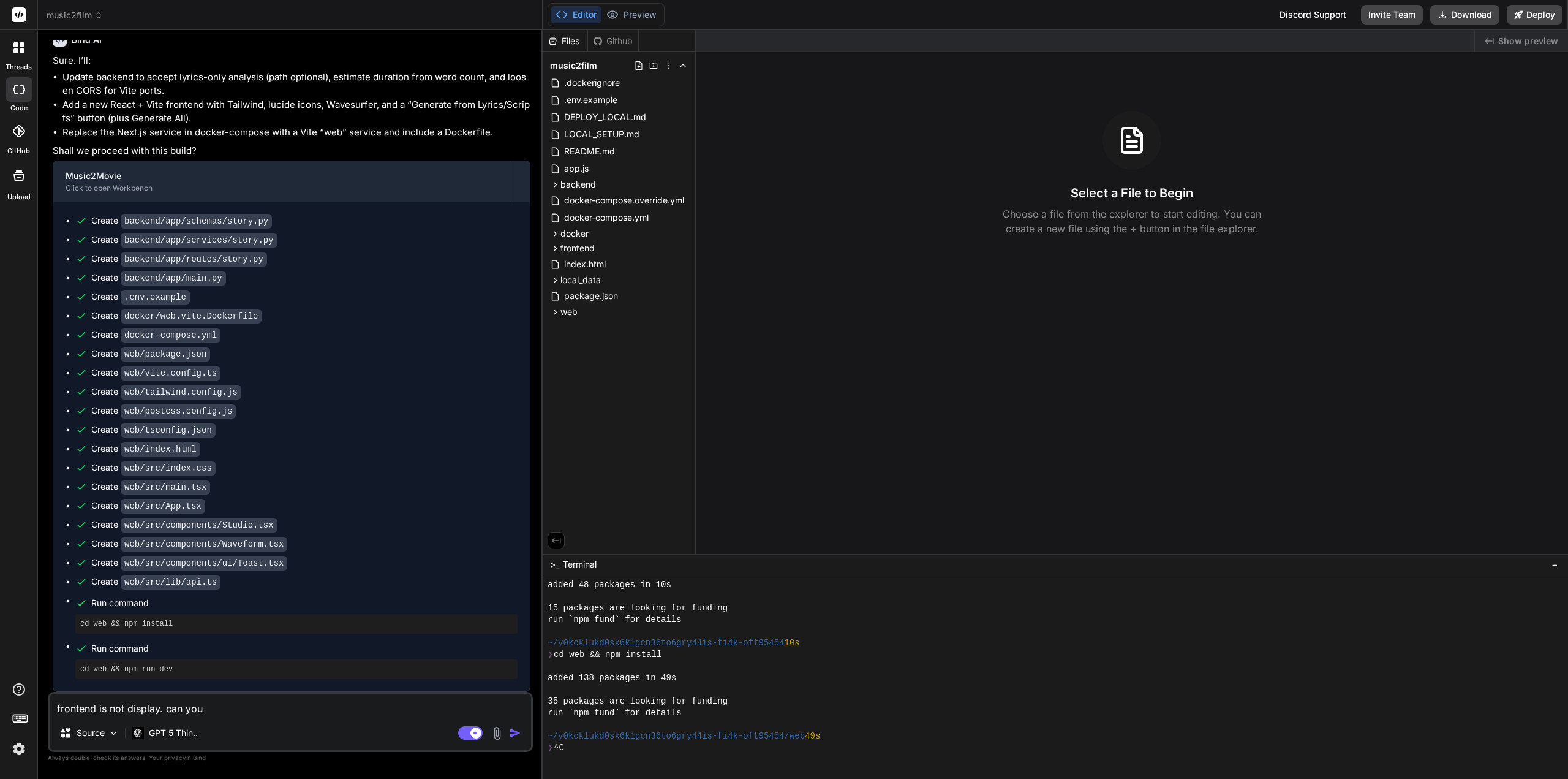
type textarea "x"
type textarea "frontend is not display. can you ch"
type textarea "x"
type textarea "frontend is not display. can you che"
type textarea "x"
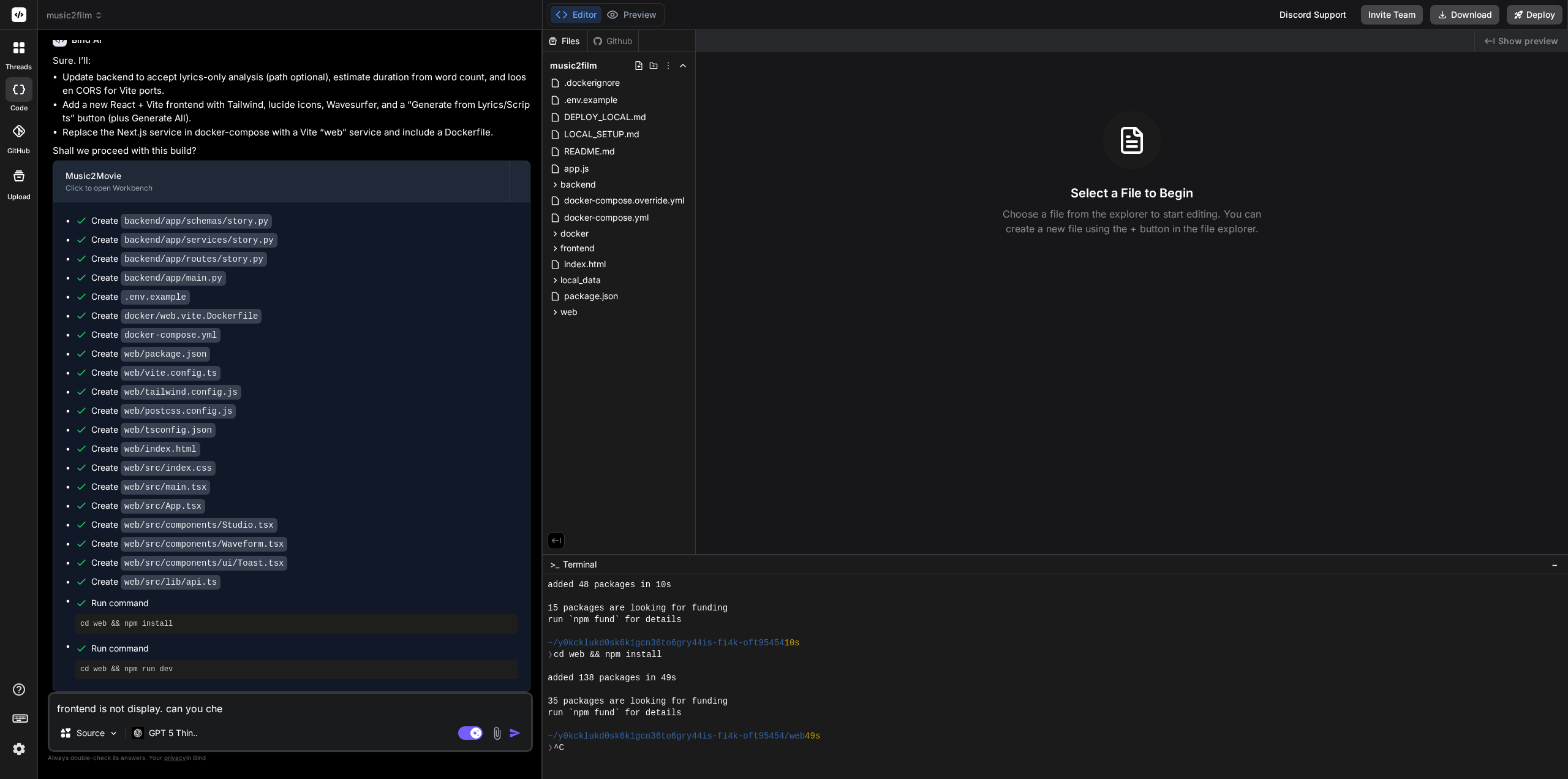
type textarea "frontend is not display. can you chec"
type textarea "x"
type textarea "frontend is not display. can you check"
type textarea "x"
type textarea "frontend is not display. can you check?"
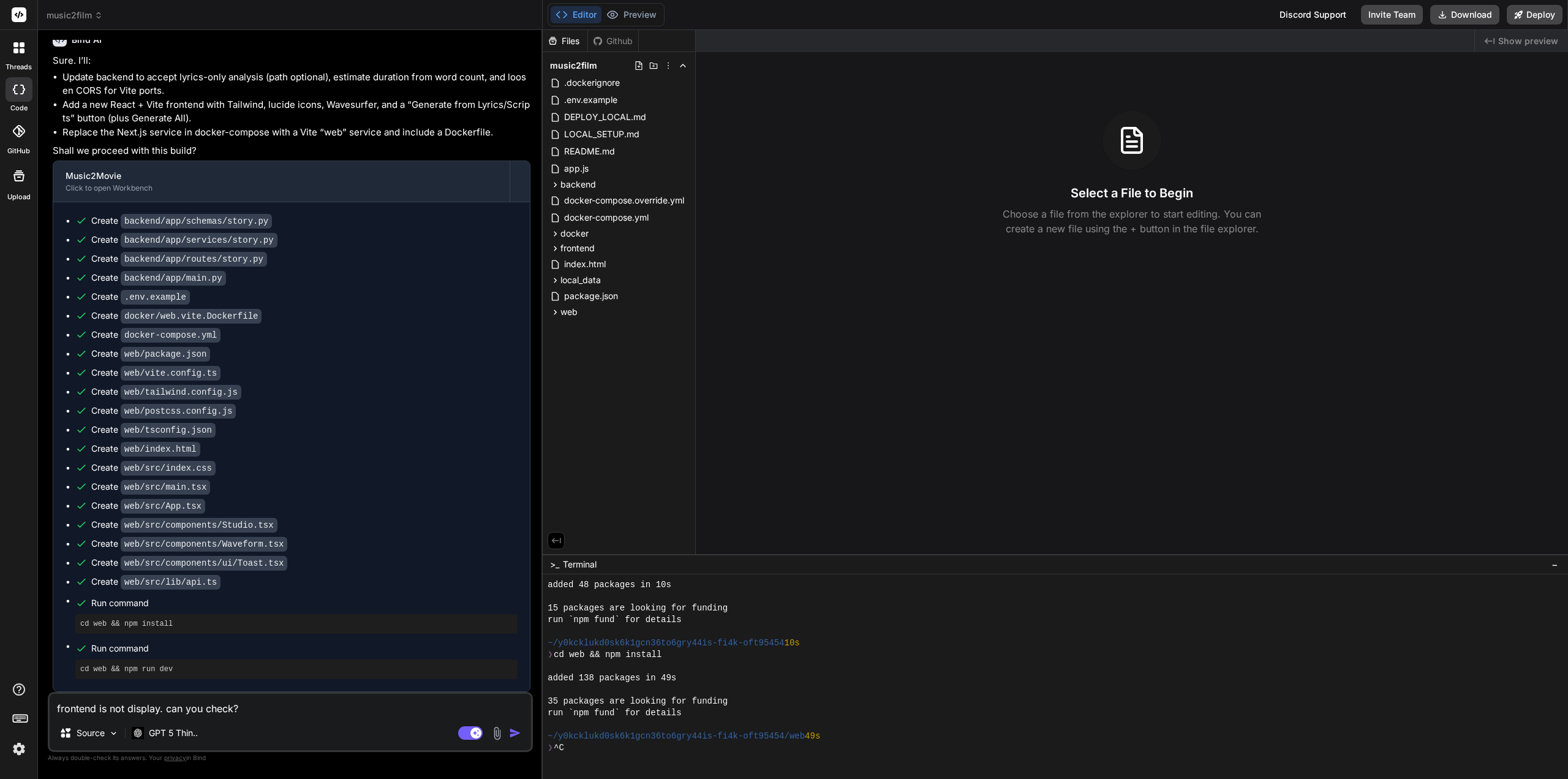
type textarea "x"
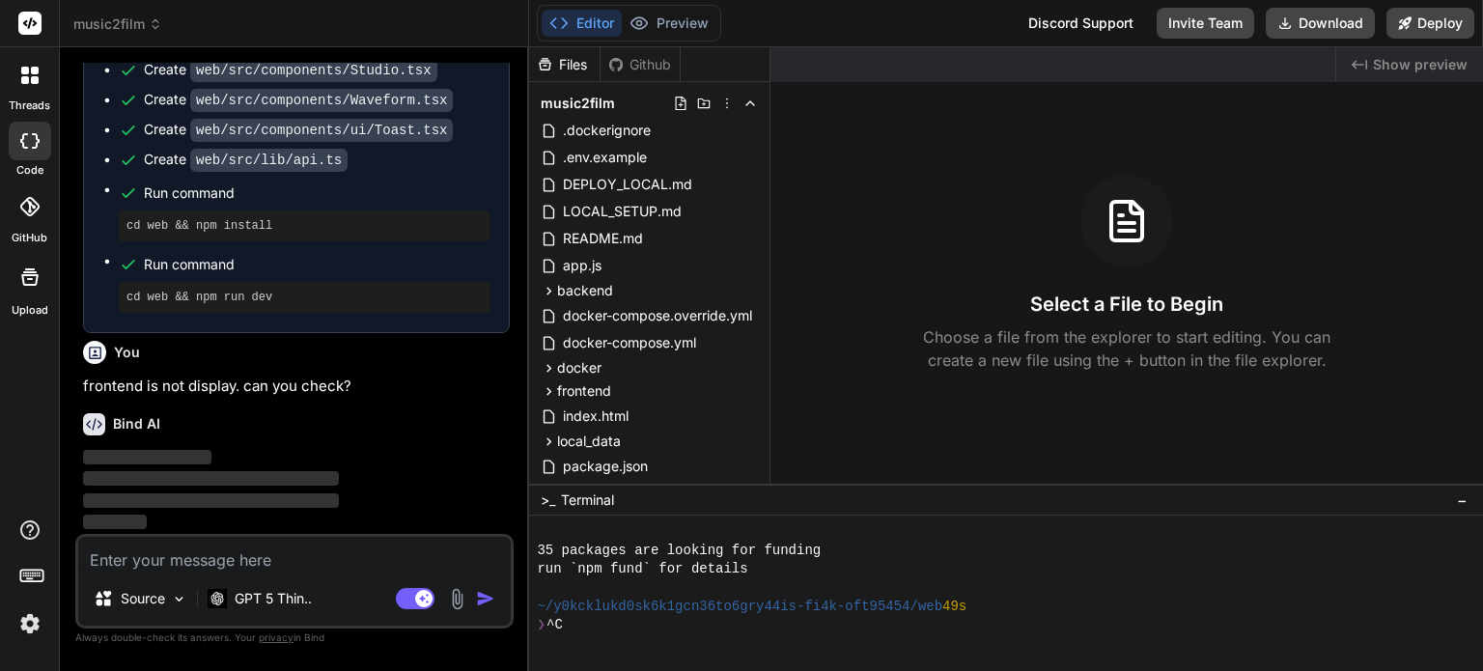
scroll to position [3535, 0]
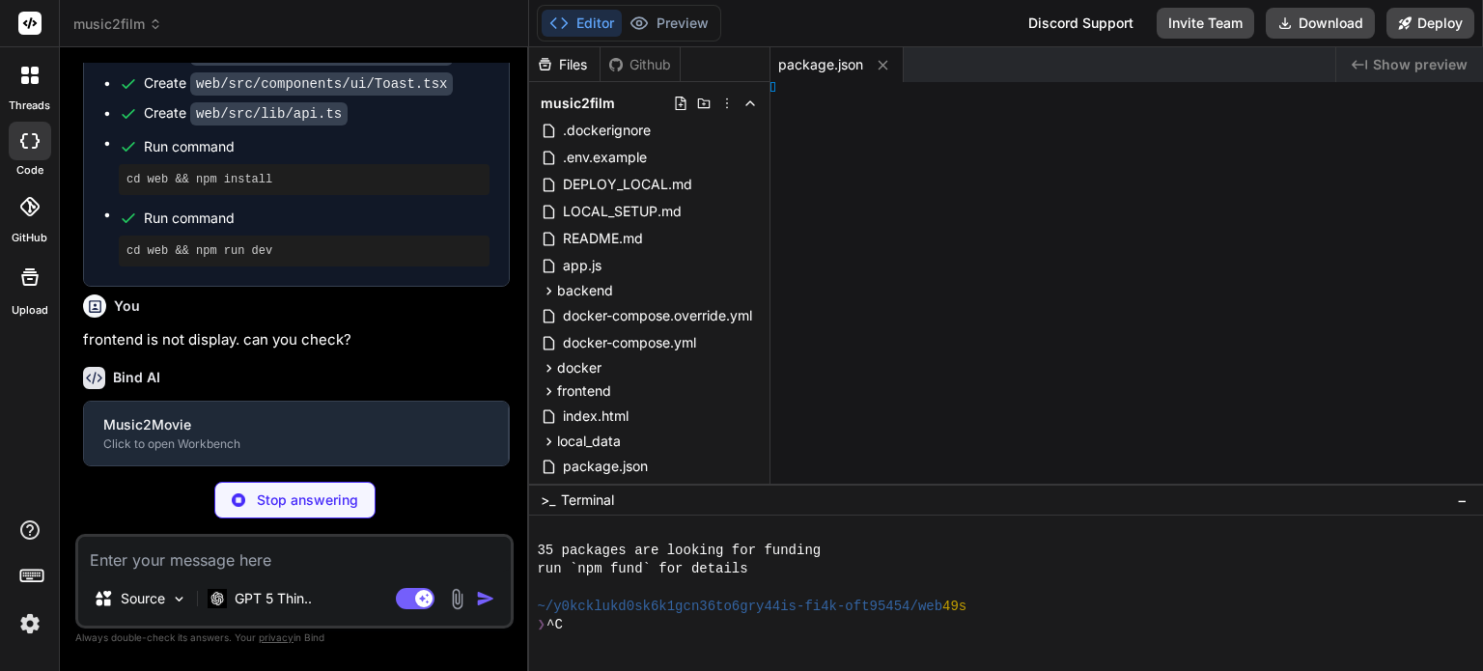
type textarea "x"
type textarea "ingle"]"
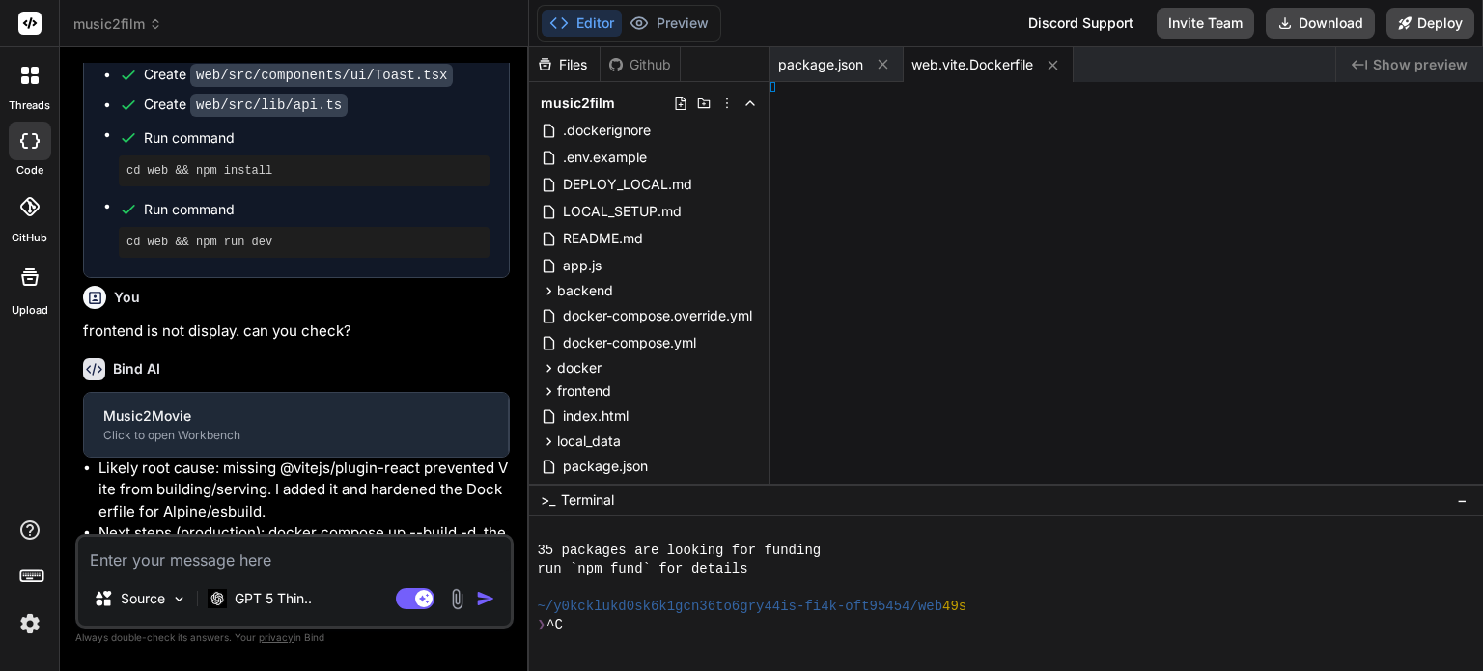
type textarea "x"
type textarea "EXPOSE 3000 CMD ["serve", "-s", "www", "-l", "3000", "--single"]"
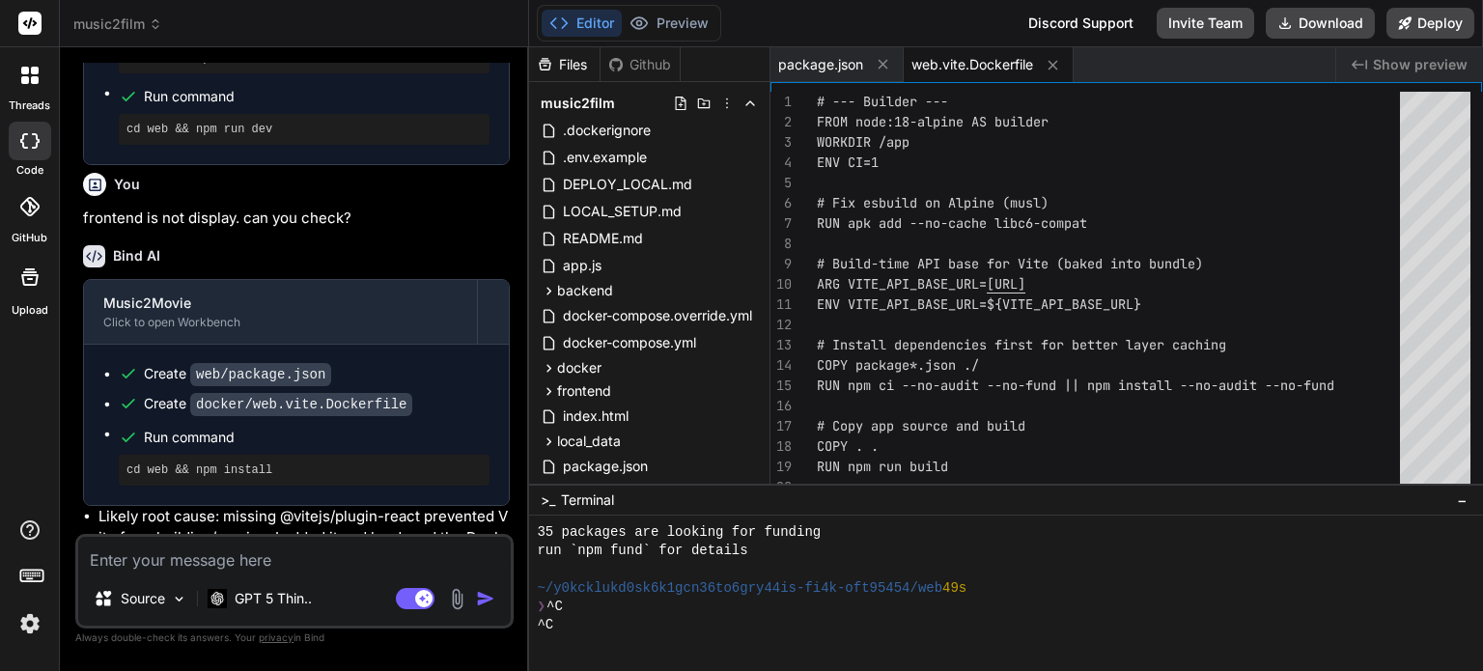
scroll to position [3805, 0]
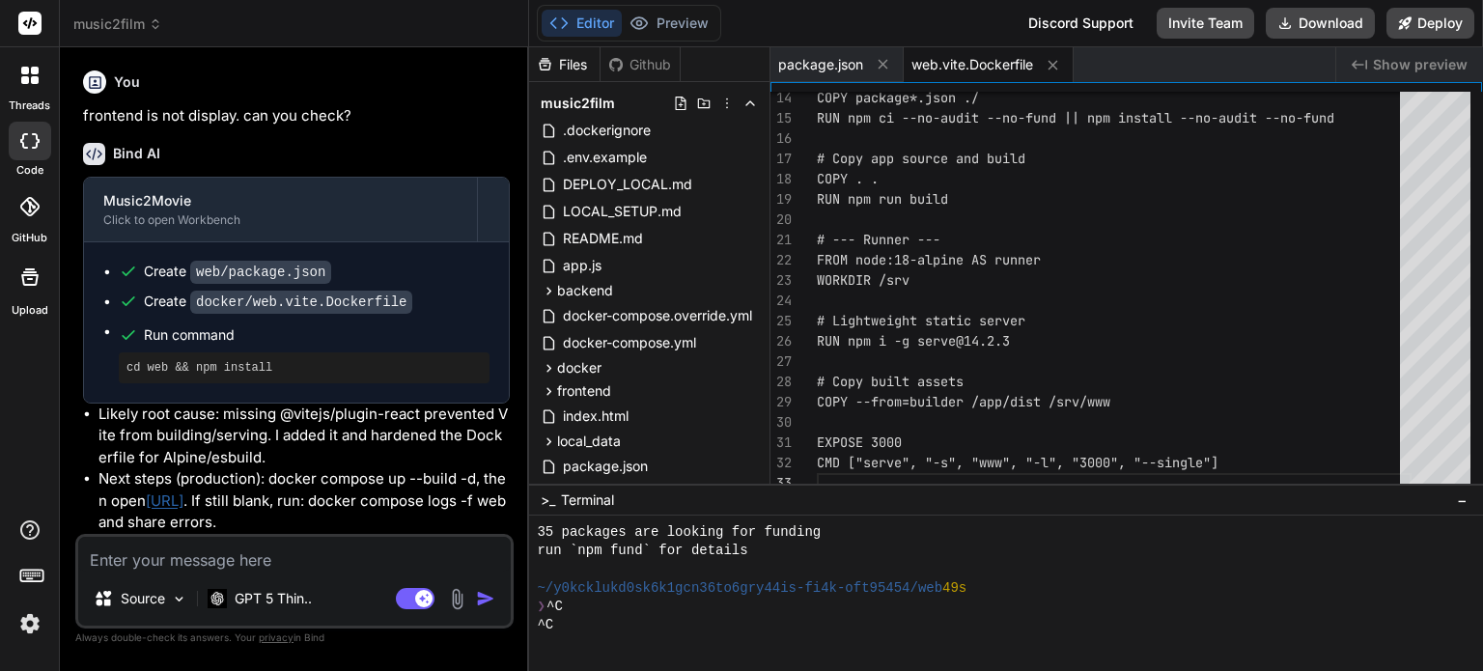
click at [587, 15] on button "Editor" at bounding box center [581, 23] width 80 height 27
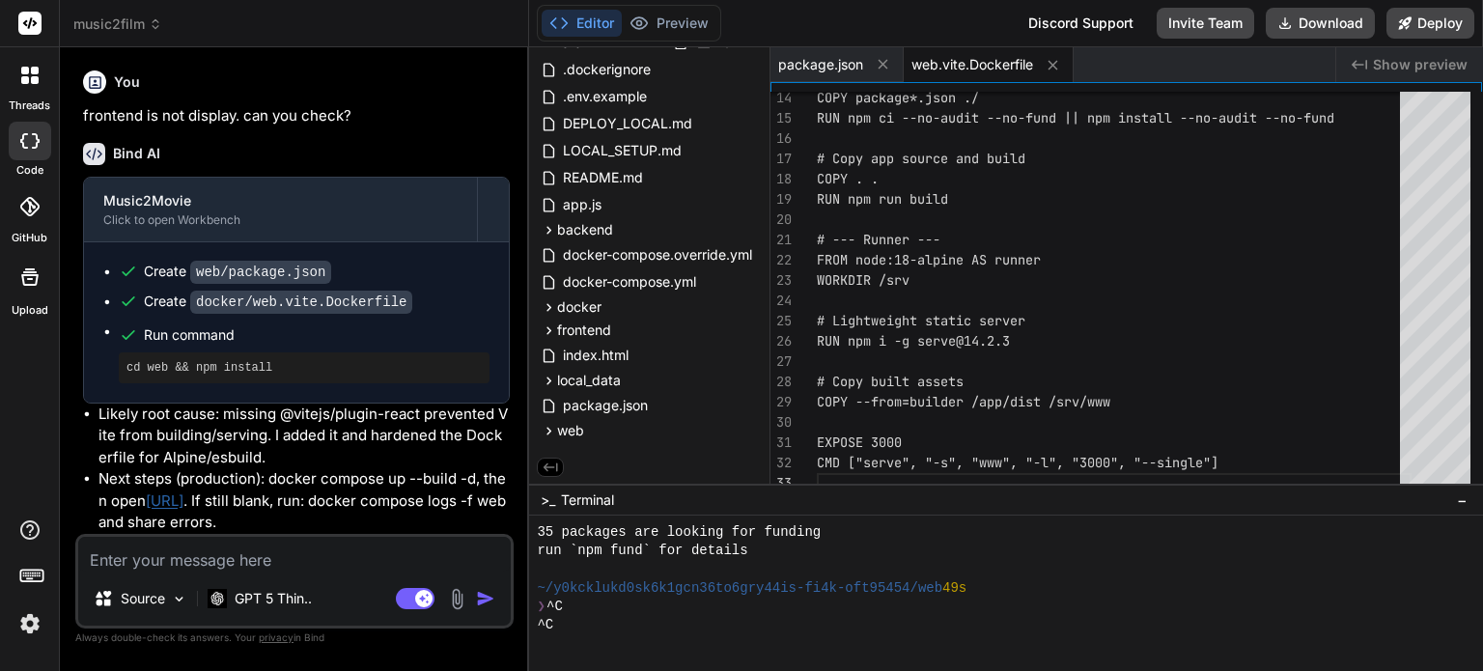
scroll to position [427, 0]
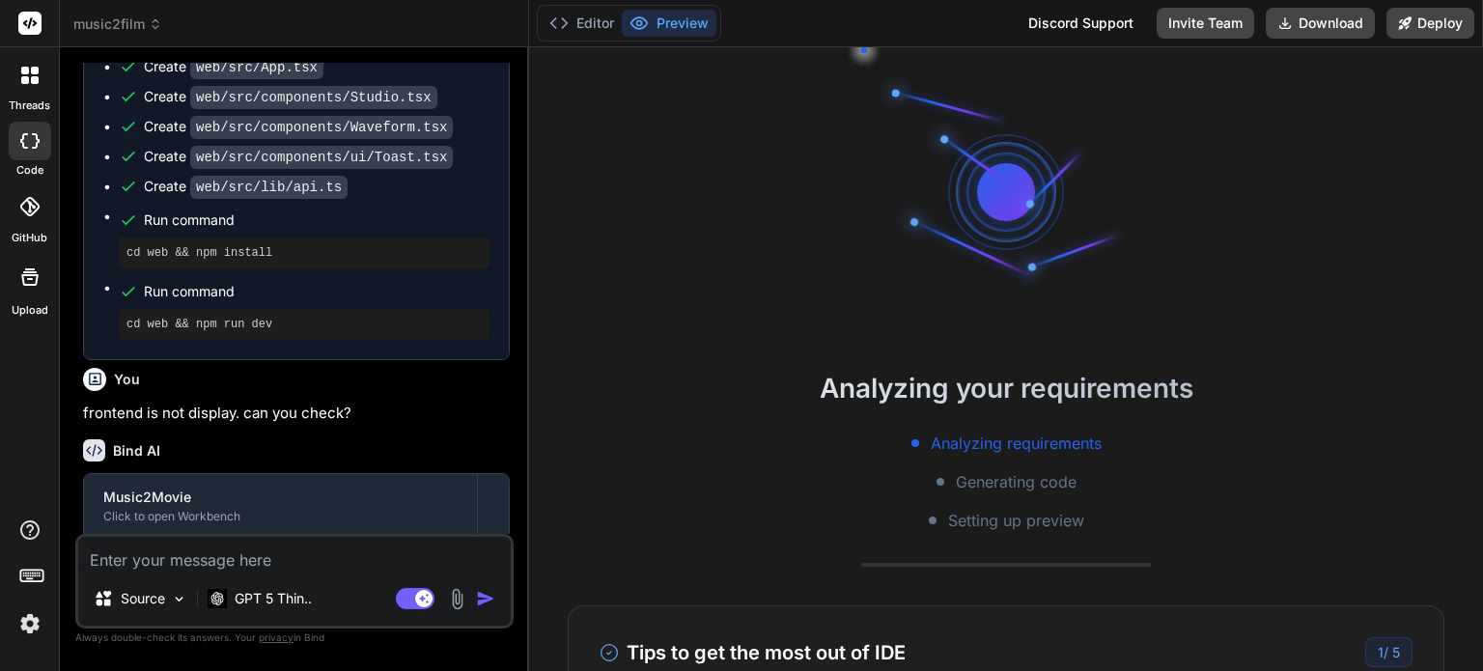
scroll to position [3467, 0]
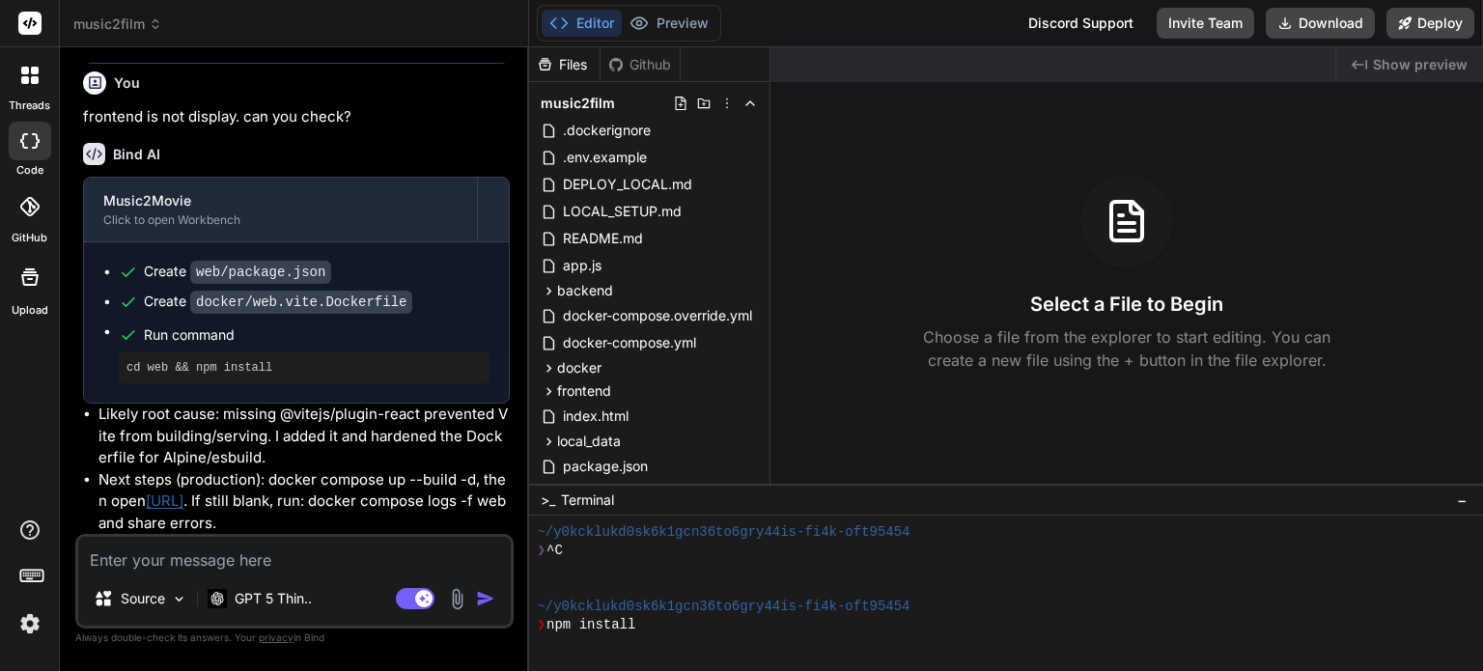
type textarea "x"
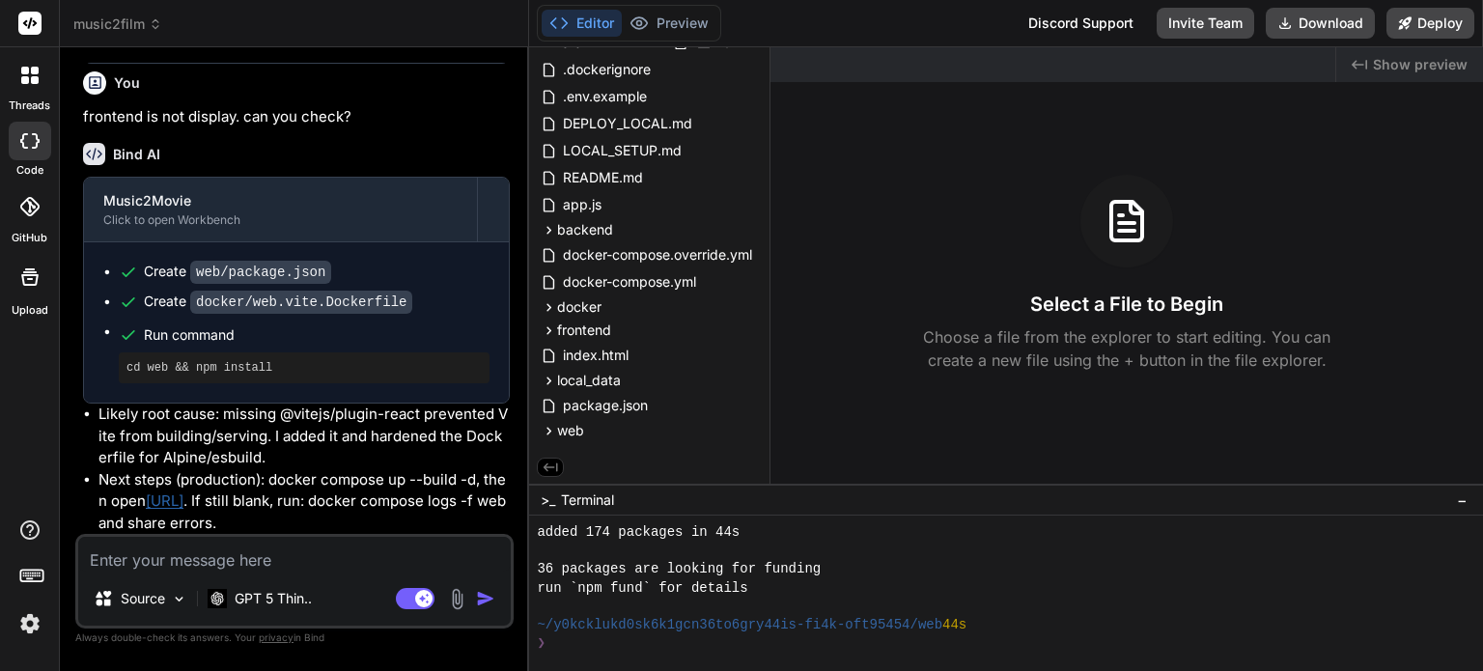
scroll to position [3370, 0]
